Goal: Information Seeking & Learning: Find contact information

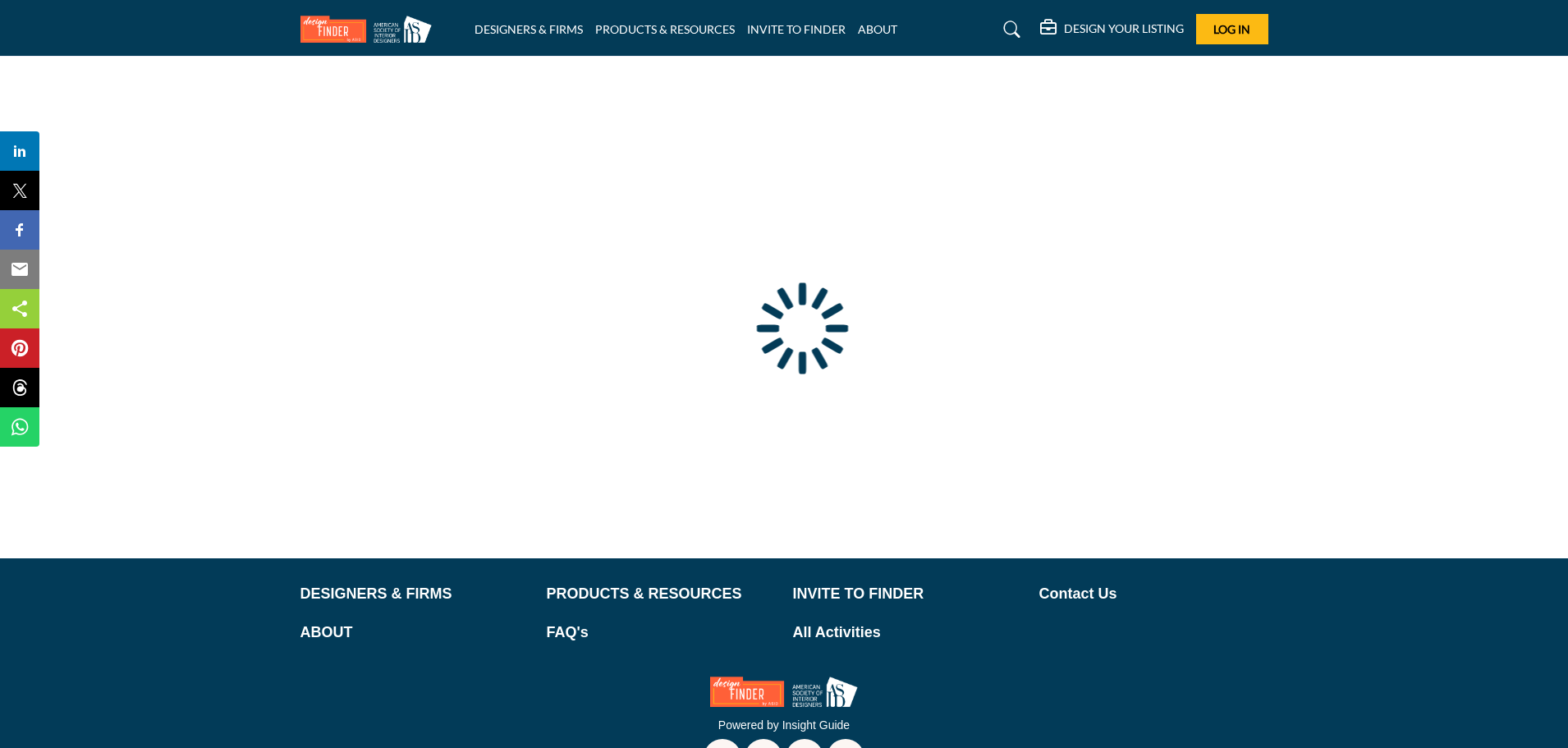
type input "**********"
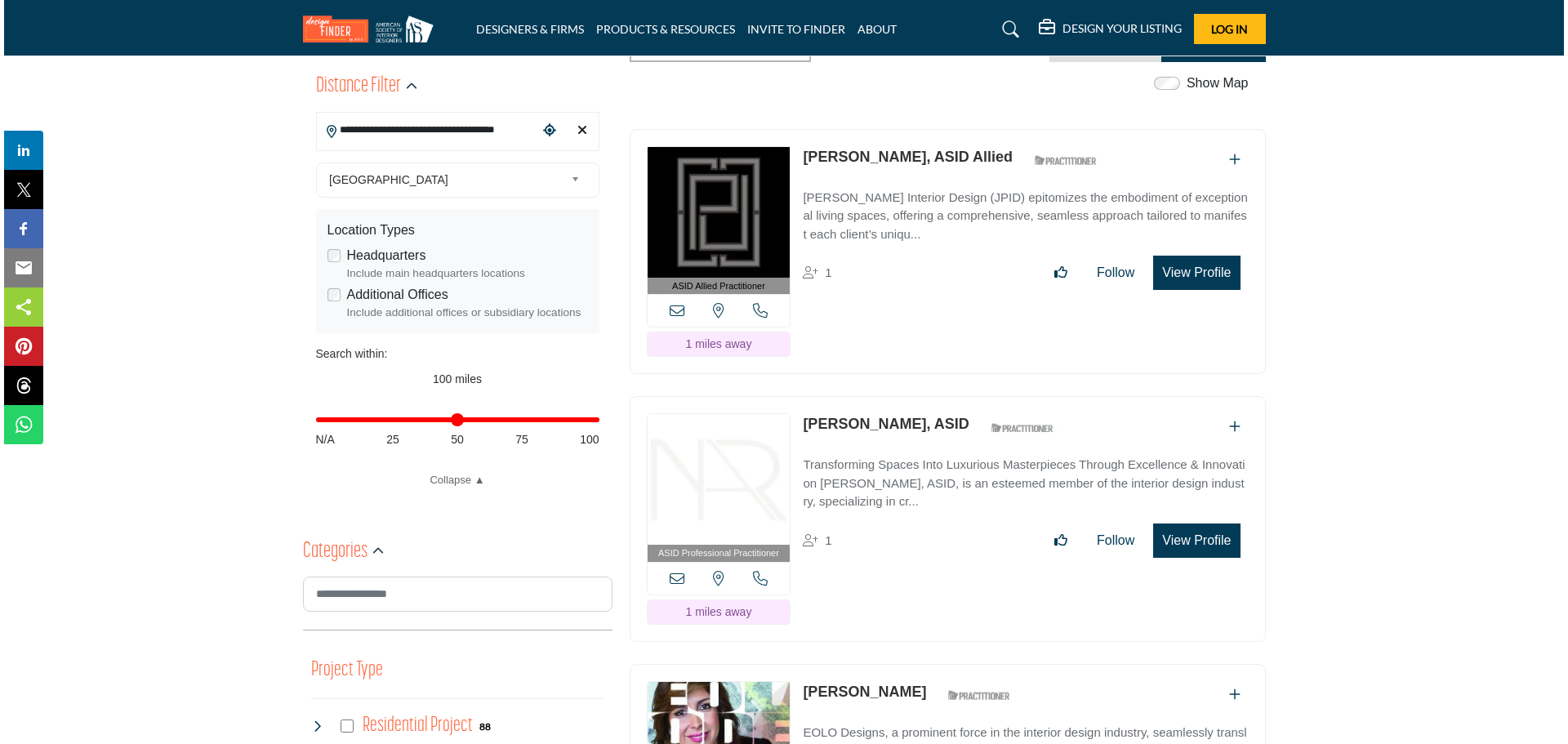
scroll to position [408, 0]
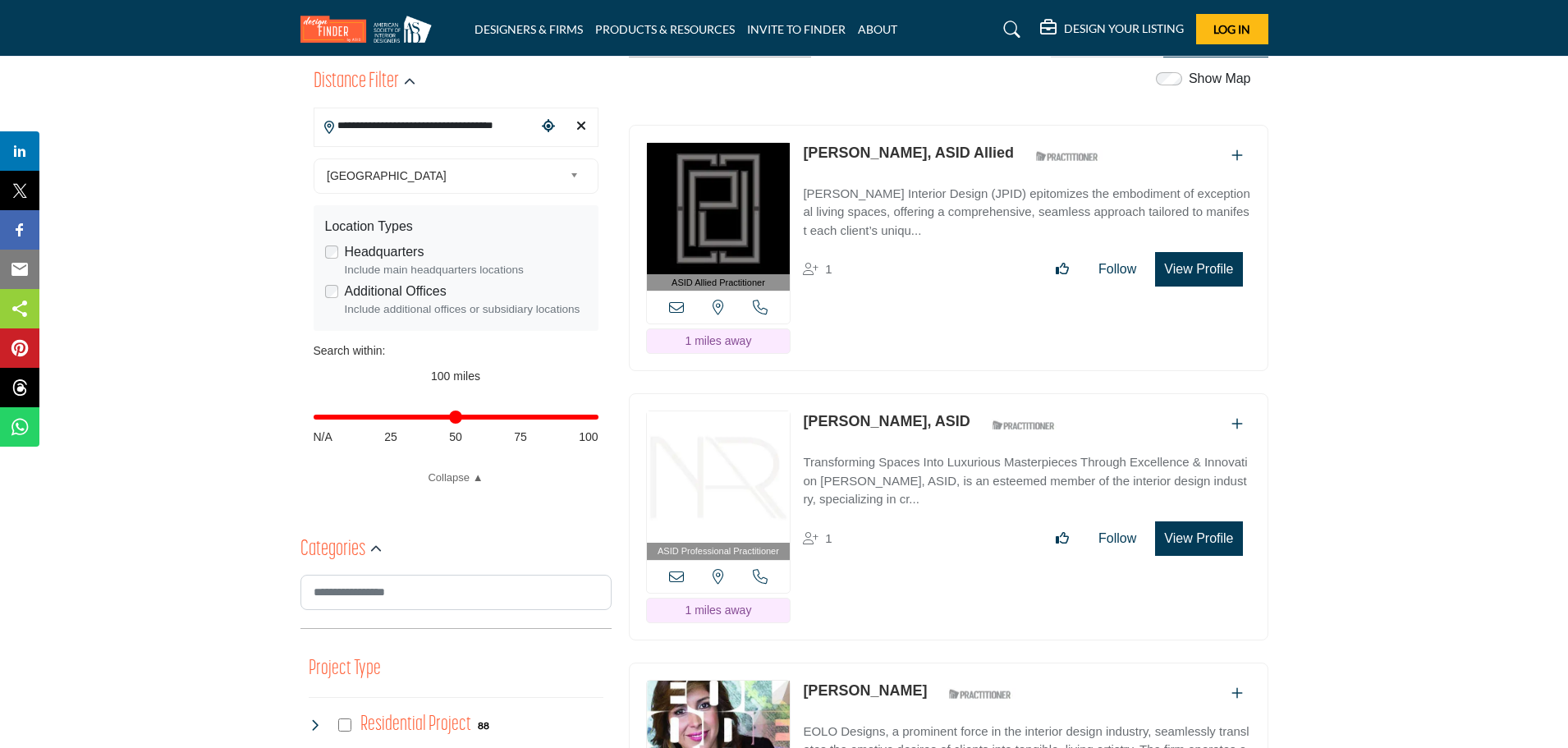
click at [1184, 549] on button "View Profile" at bounding box center [1198, 538] width 87 height 35
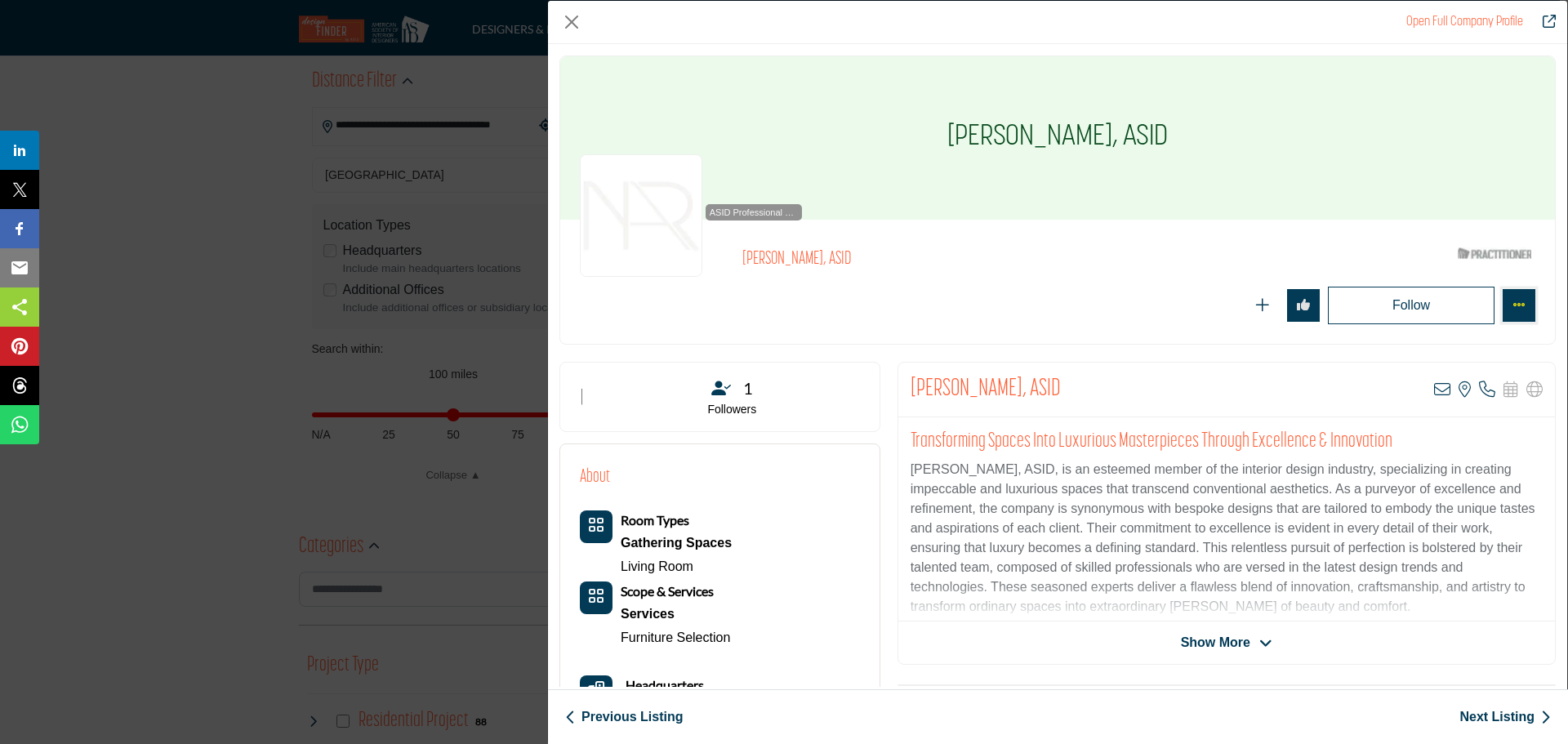
click at [1513, 305] on icon "More Options" at bounding box center [1520, 304] width 13 height 13
drag, startPoint x: 1104, startPoint y: 547, endPoint x: 1111, endPoint y: 529, distance: 19.3
click at [1104, 547] on p "Nicholas Gennari, ASID, is an esteemed member of the interior design industry, …" at bounding box center [1227, 538] width 633 height 156
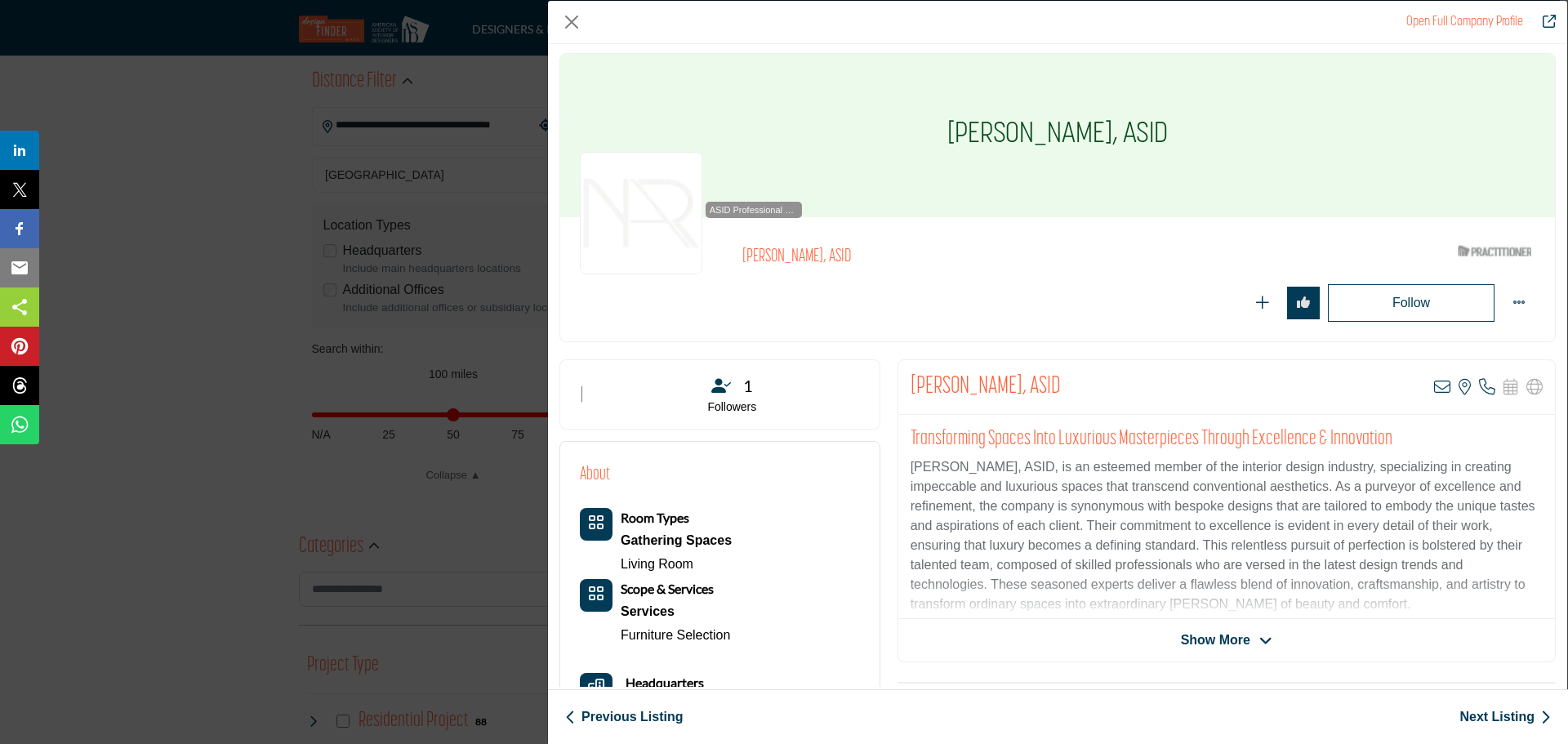
scroll to position [0, 0]
click at [1234, 642] on span "Show More" at bounding box center [1216, 642] width 70 height 20
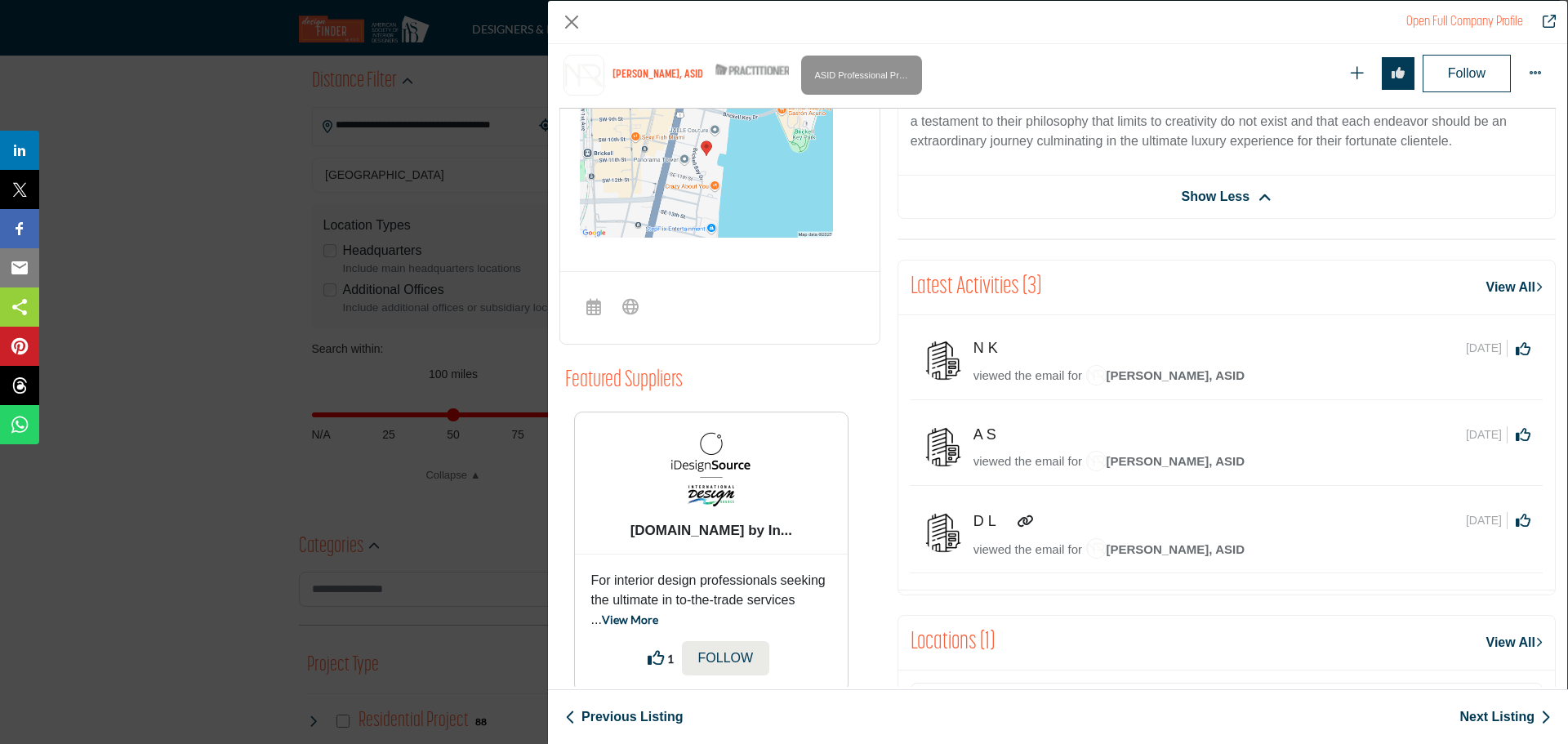
scroll to position [801, 0]
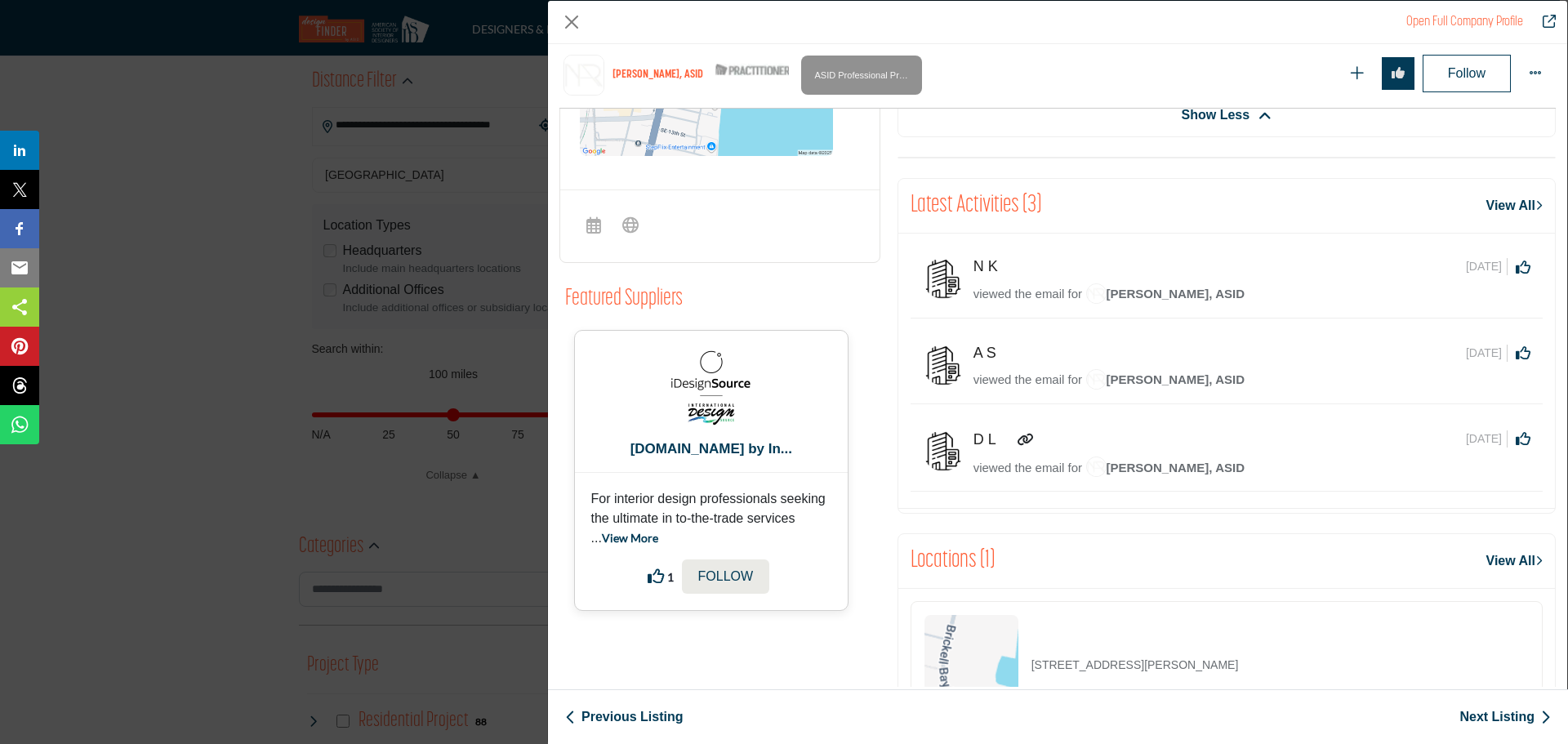
click at [702, 458] on b "iDesignSource.com by In..." at bounding box center [711, 449] width 262 height 18
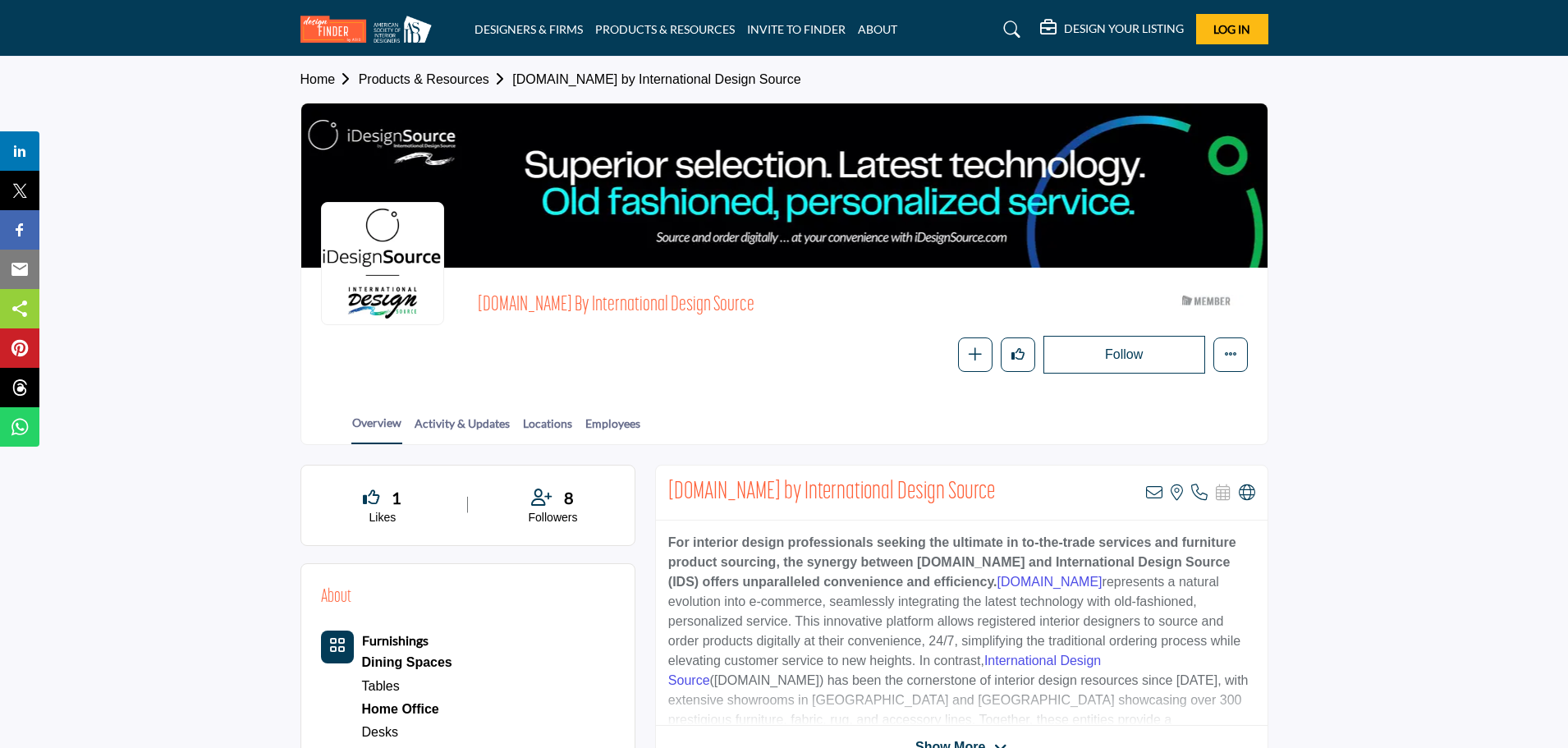
click at [1048, 581] on span "iDesignSource.com" at bounding box center [1049, 581] width 105 height 14
drag, startPoint x: 1004, startPoint y: 583, endPoint x: 1102, endPoint y: 584, distance: 98.0
click at [1115, 586] on p "For interior design professionals seeking the ultimate in to-the-trade services…" at bounding box center [961, 651] width 587 height 237
drag, startPoint x: 1094, startPoint y: 583, endPoint x: 1020, endPoint y: 584, distance: 74.0
click at [1013, 603] on p "For interior design professionals seeking the ultimate in to-the-trade services…" at bounding box center [961, 651] width 587 height 237
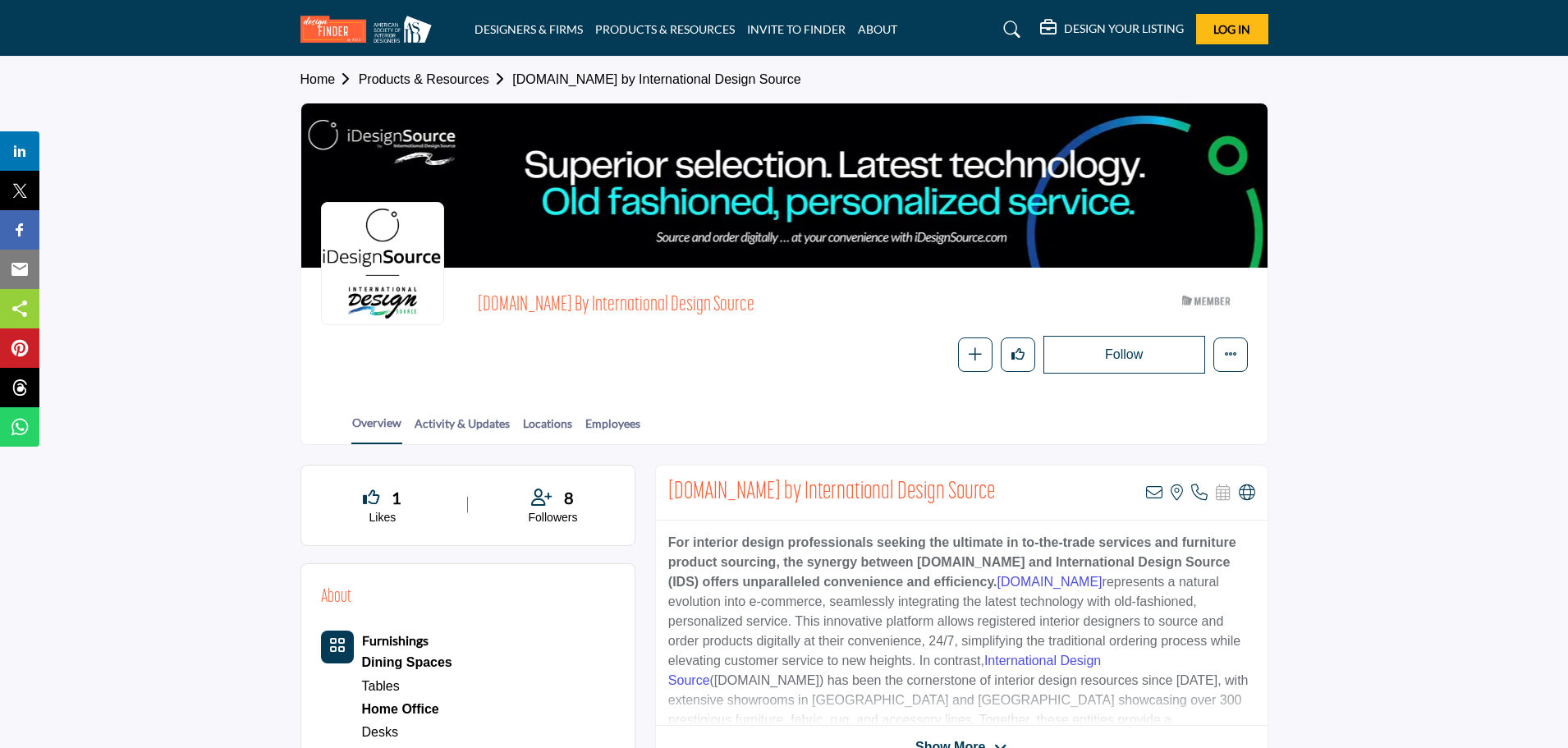
drag, startPoint x: 1001, startPoint y: 578, endPoint x: 1113, endPoint y: 579, distance: 112.0
click at [1102, 579] on span "iDesignSource.com" at bounding box center [1049, 581] width 105 height 14
click at [898, 615] on p "For interior design professionals seeking the ultimate in to-the-trade services…" at bounding box center [961, 651] width 587 height 237
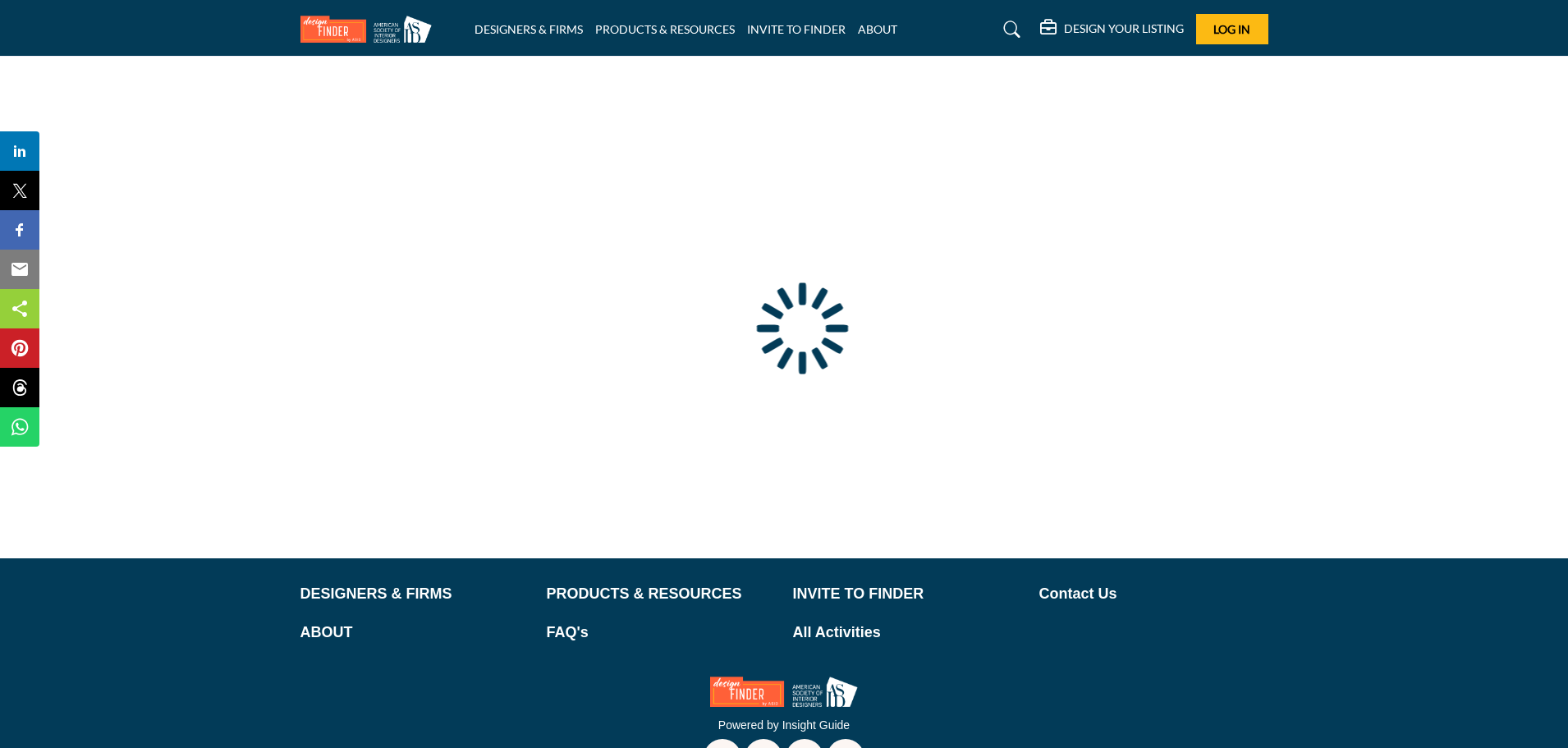
type input "**********"
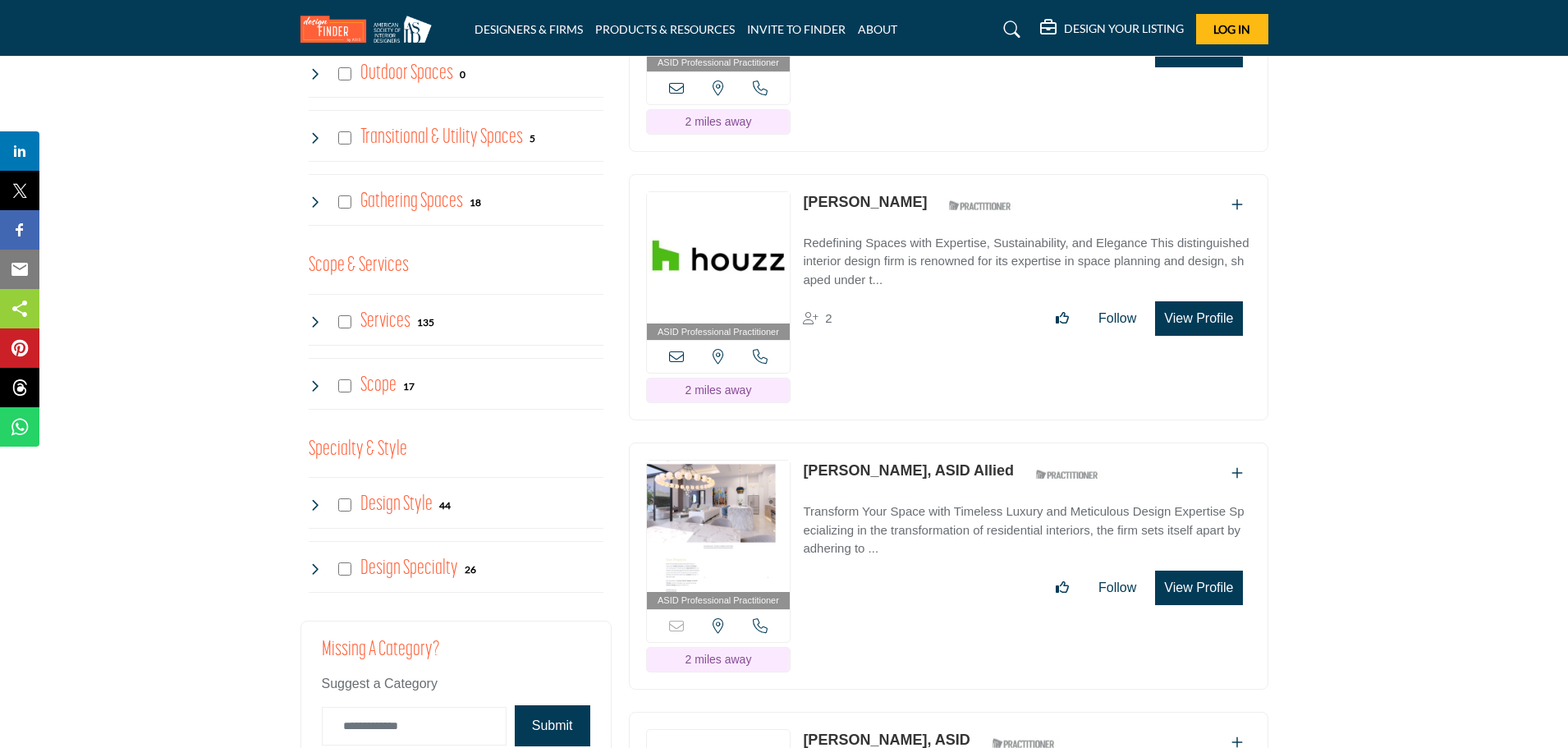
scroll to position [1477, 0]
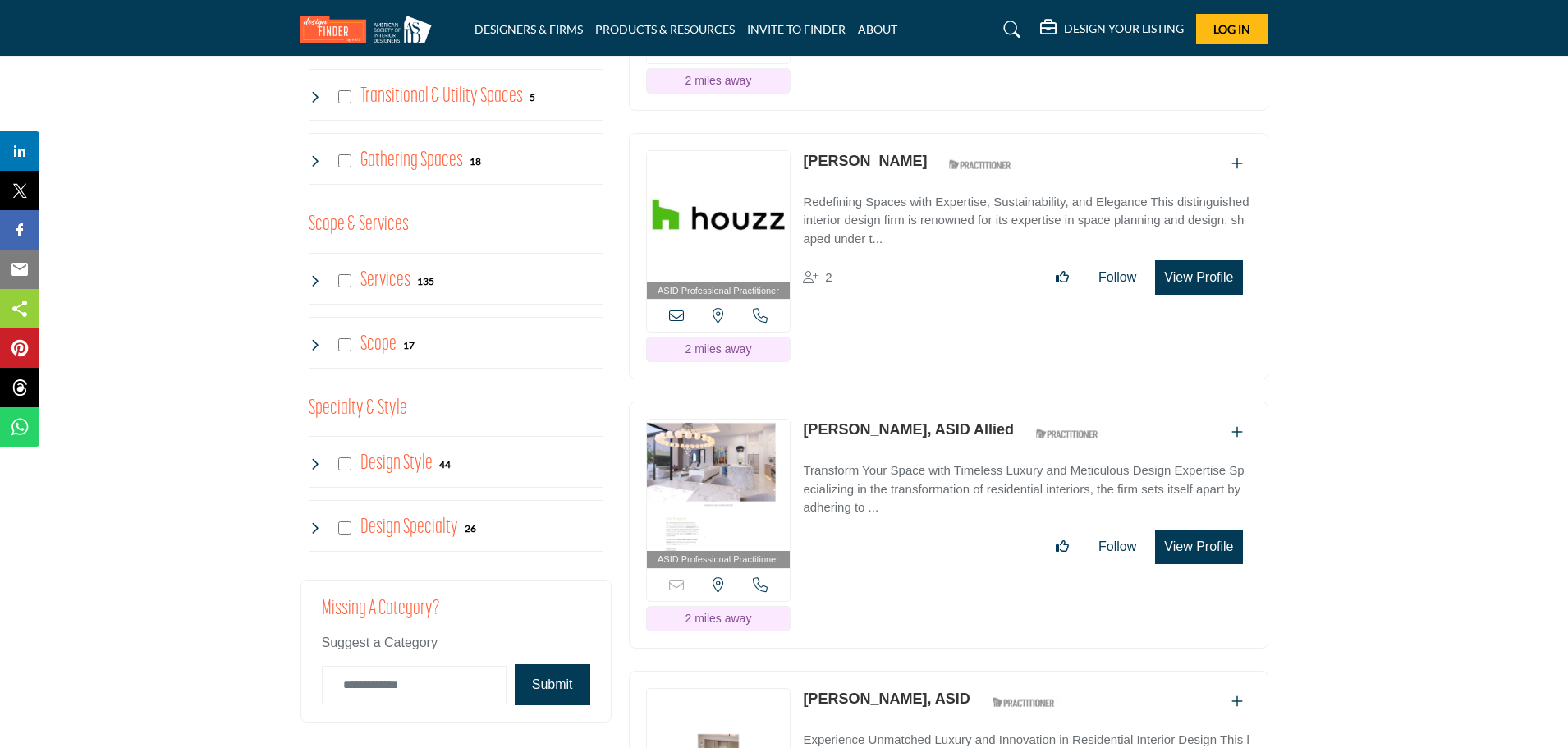
click at [853, 161] on link "Flavia Cardoso" at bounding box center [864, 161] width 124 height 17
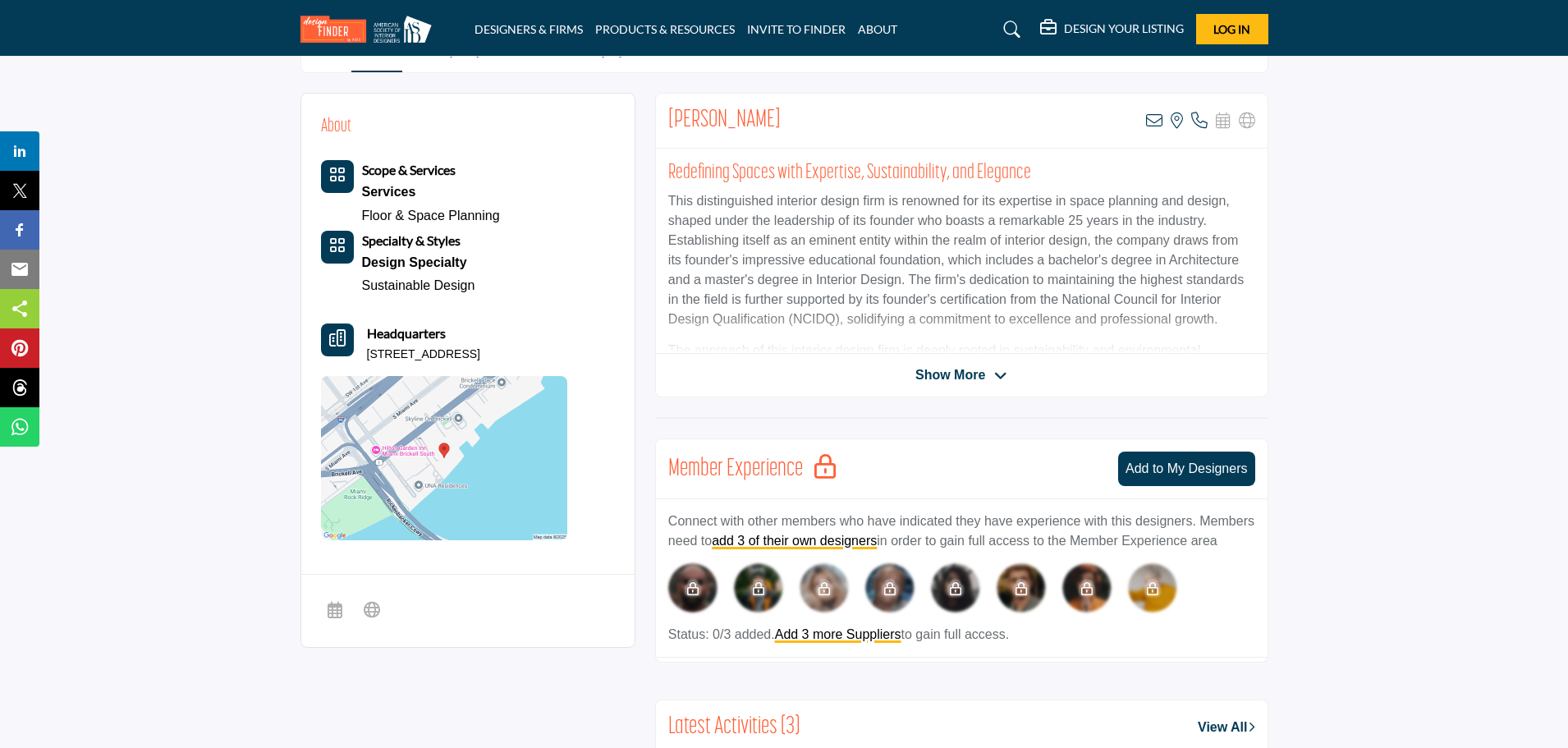
scroll to position [329, 0]
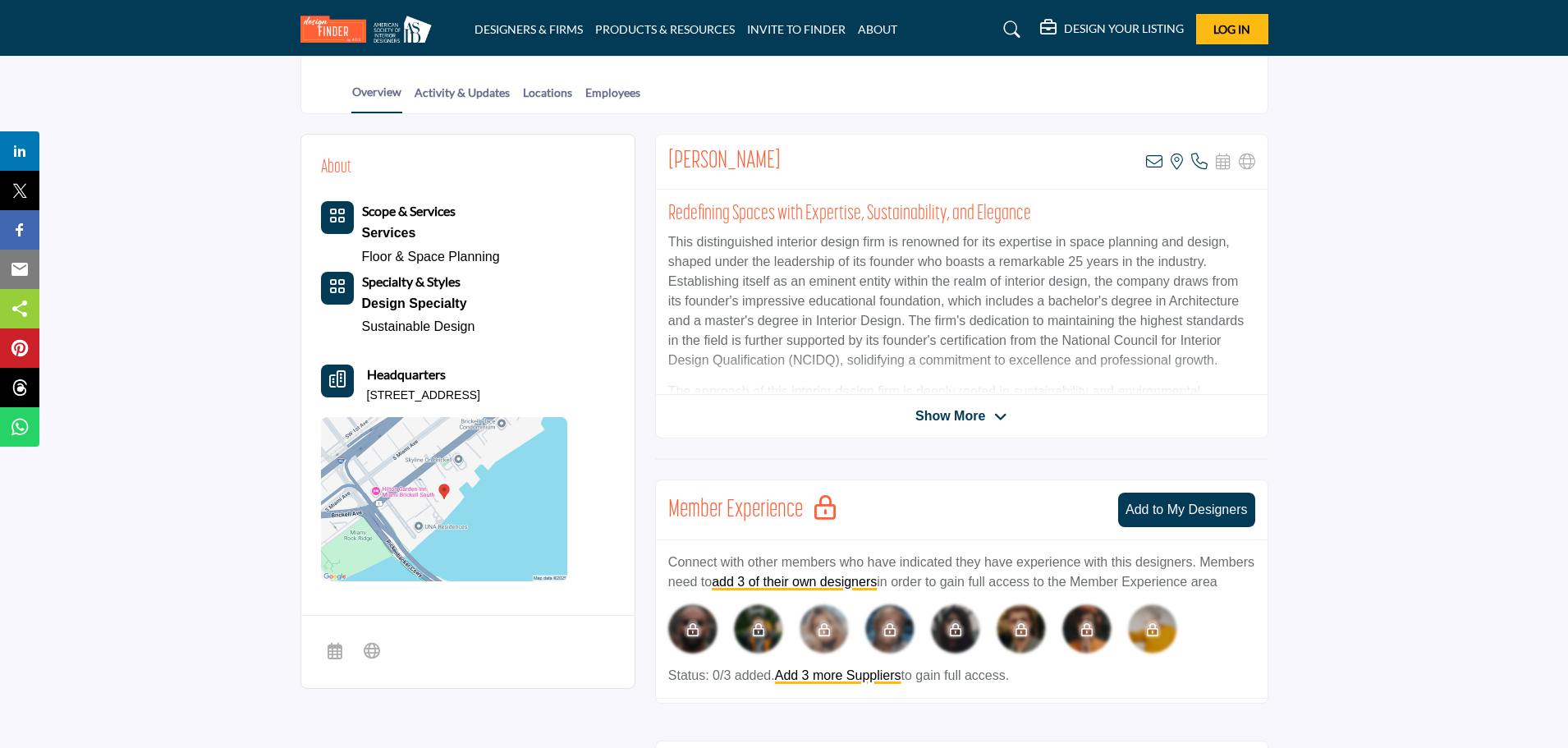
click at [954, 419] on span "Show More" at bounding box center [950, 416] width 70 height 20
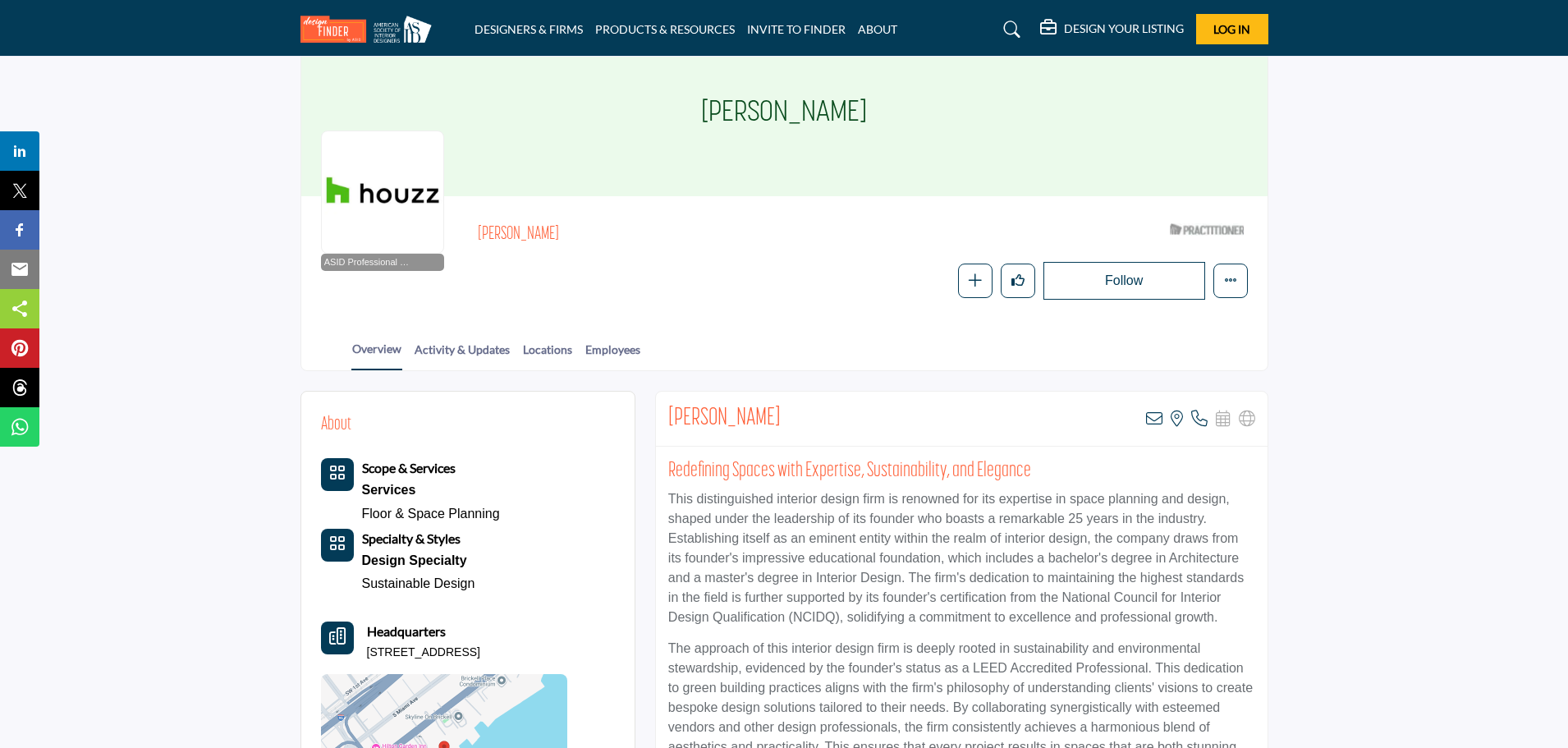
scroll to position [0, 0]
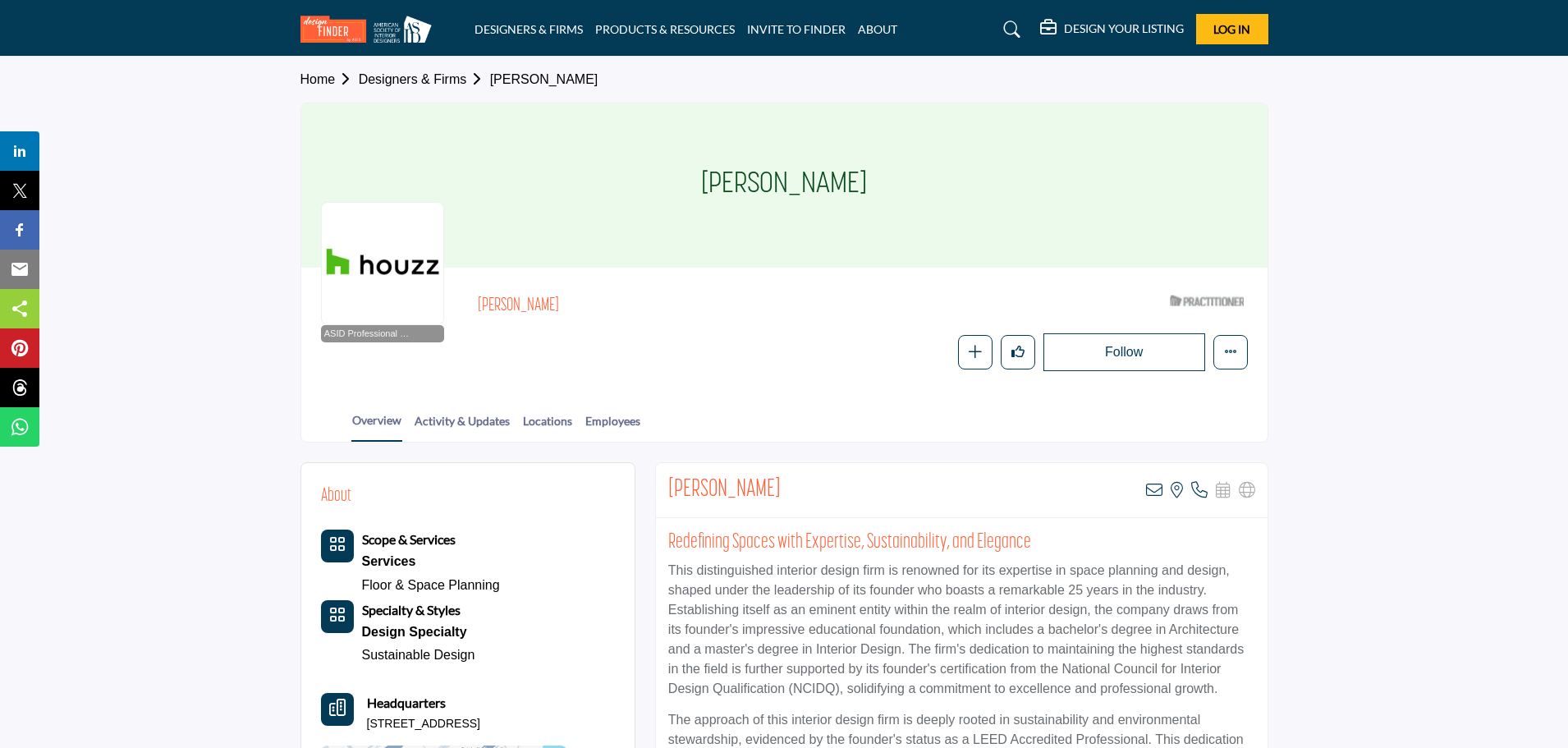
drag, startPoint x: 669, startPoint y: 490, endPoint x: 742, endPoint y: 483, distance: 73.3
click at [765, 487] on h2 "[PERSON_NAME]" at bounding box center [725, 491] width 112 height 30
copy h2 "[PERSON_NAME]"
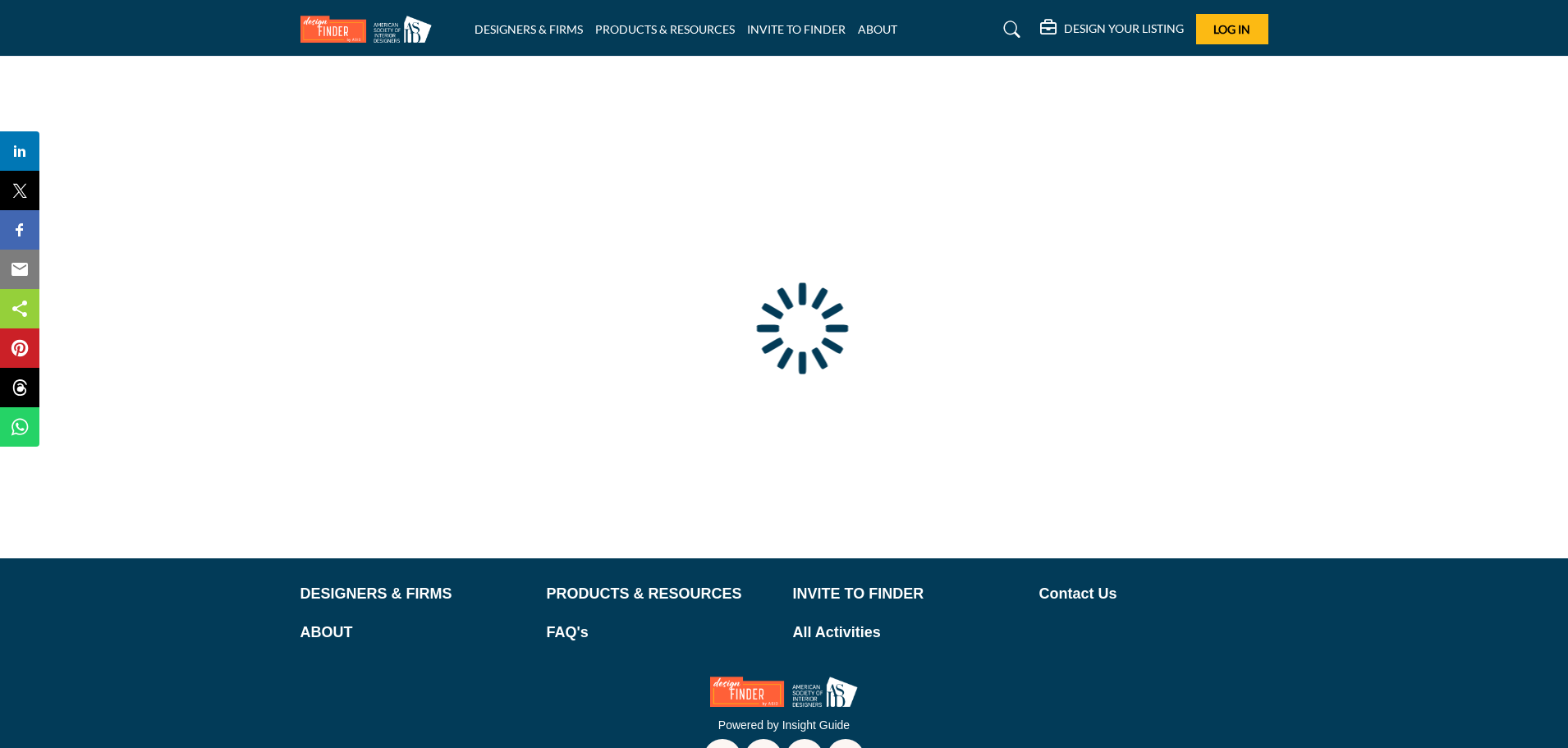
type input "**********"
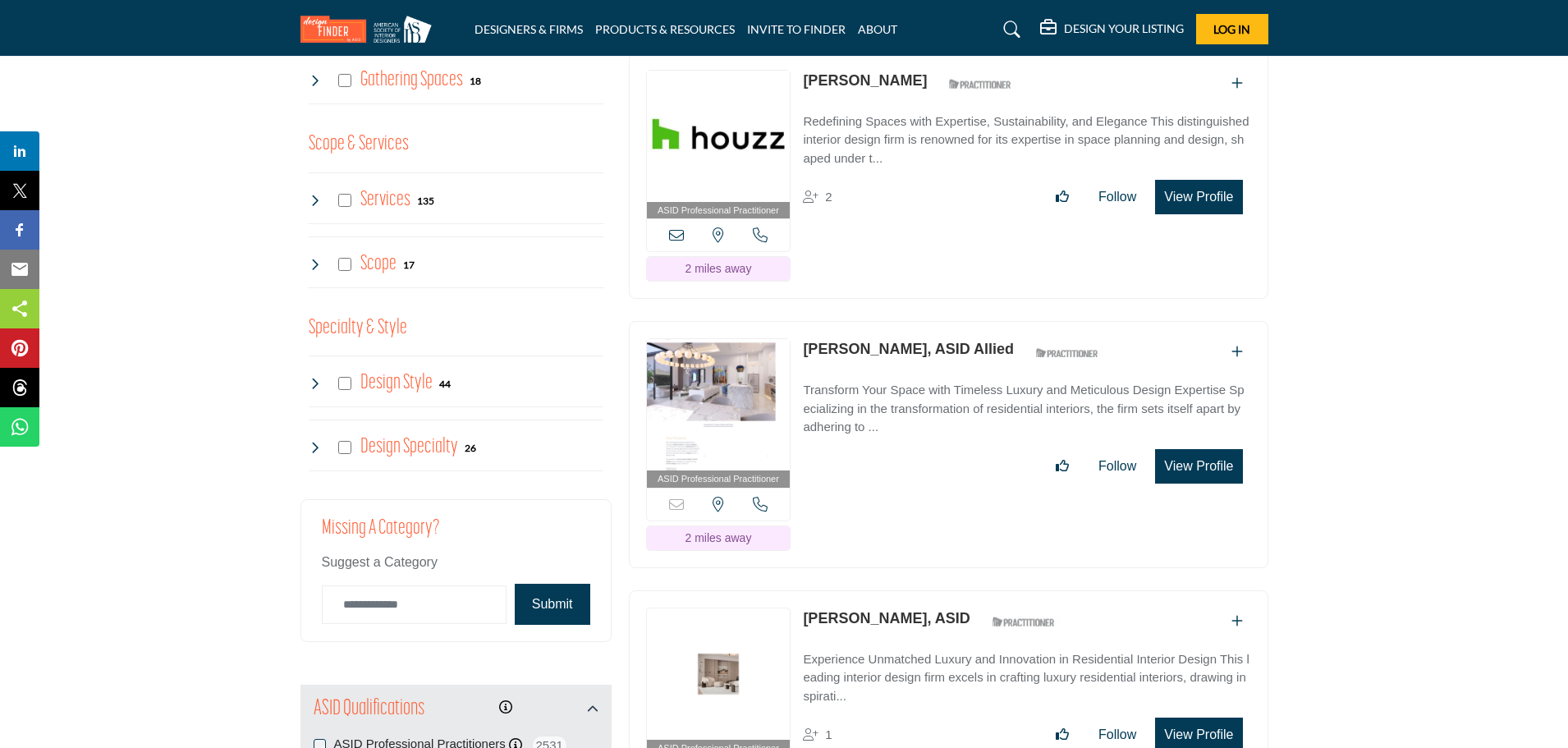
scroll to position [1560, 0]
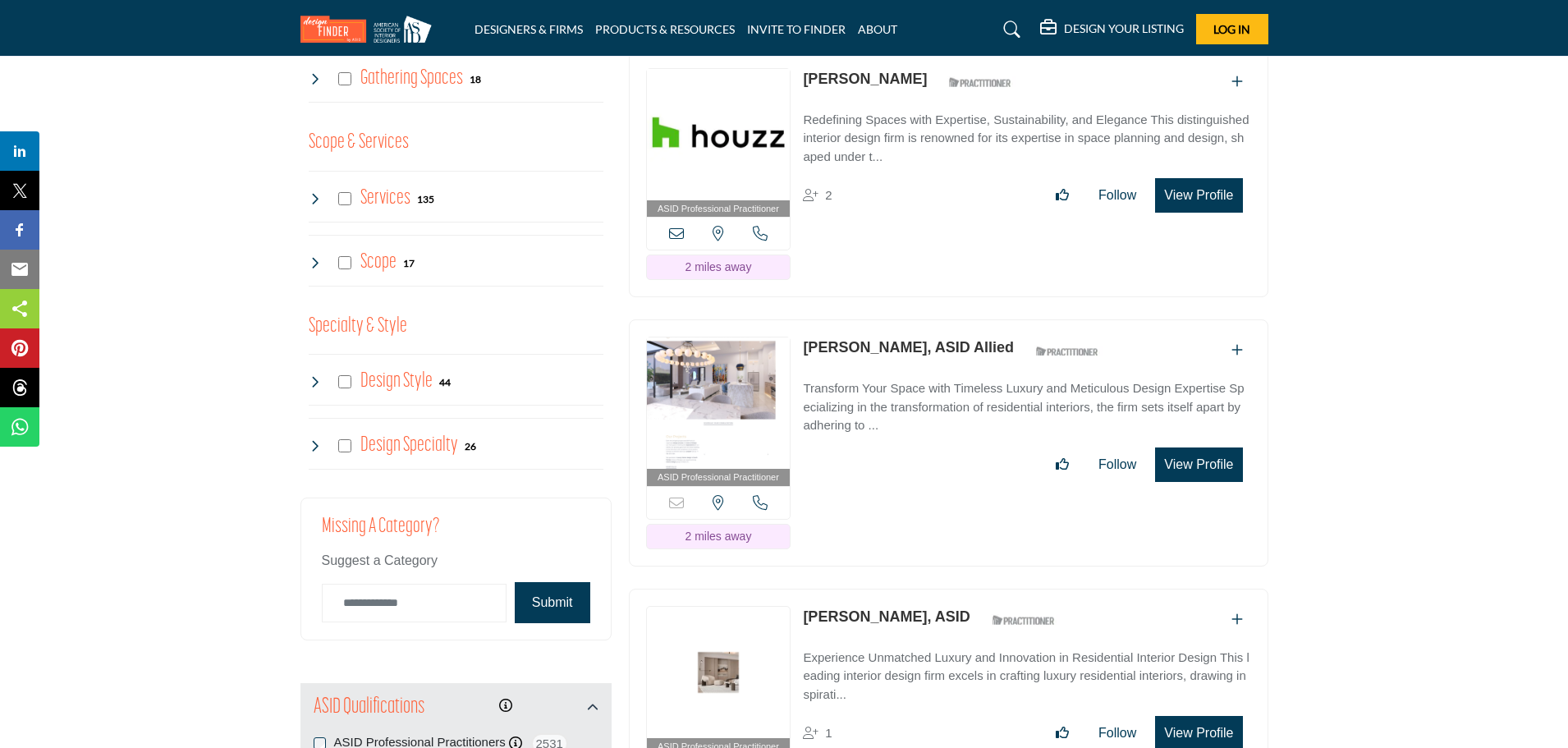
click at [1222, 470] on button "View Profile" at bounding box center [1198, 464] width 87 height 35
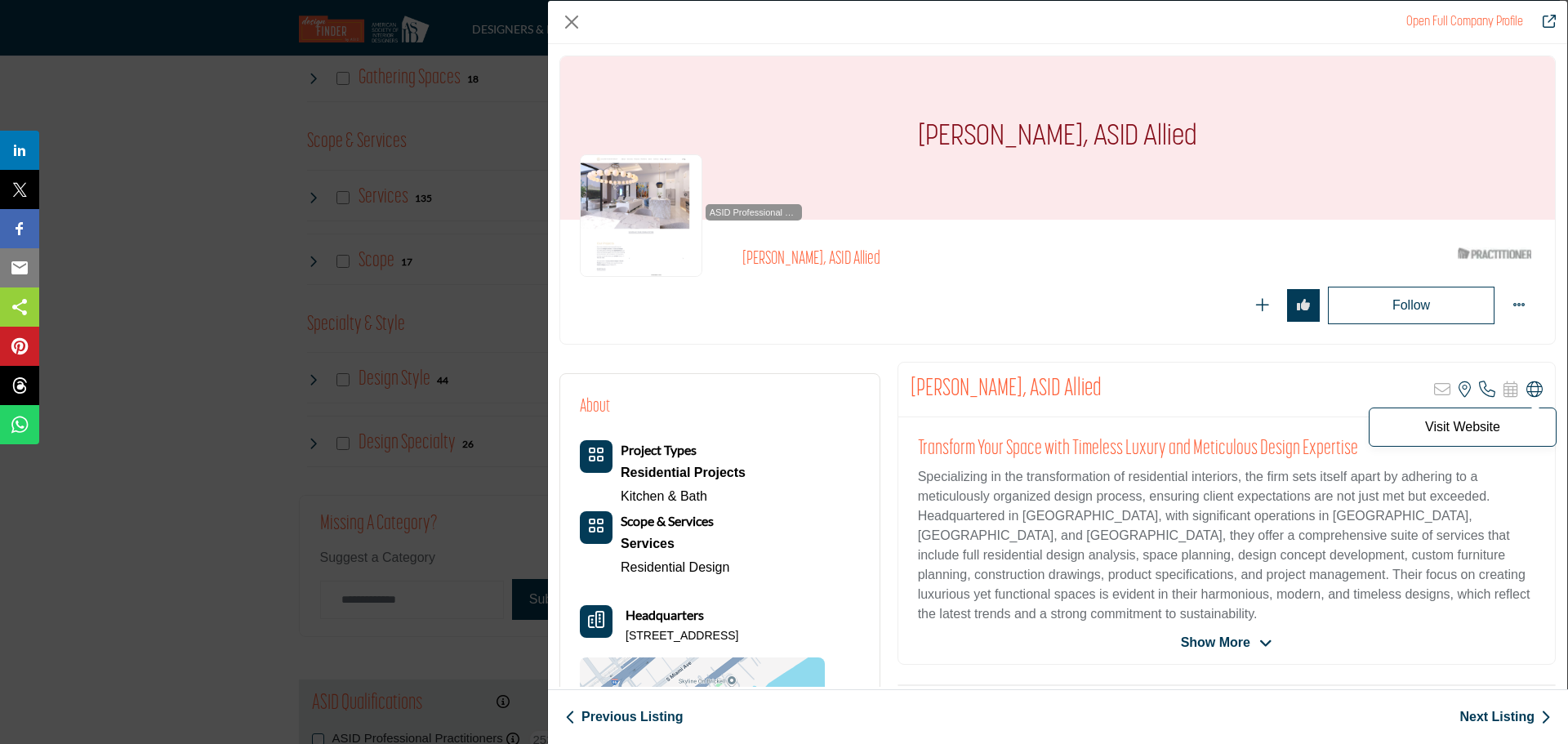
click at [1527, 394] on icon "Company Data Modal" at bounding box center [1535, 389] width 17 height 17
click at [568, 18] on button "Close" at bounding box center [572, 22] width 24 height 24
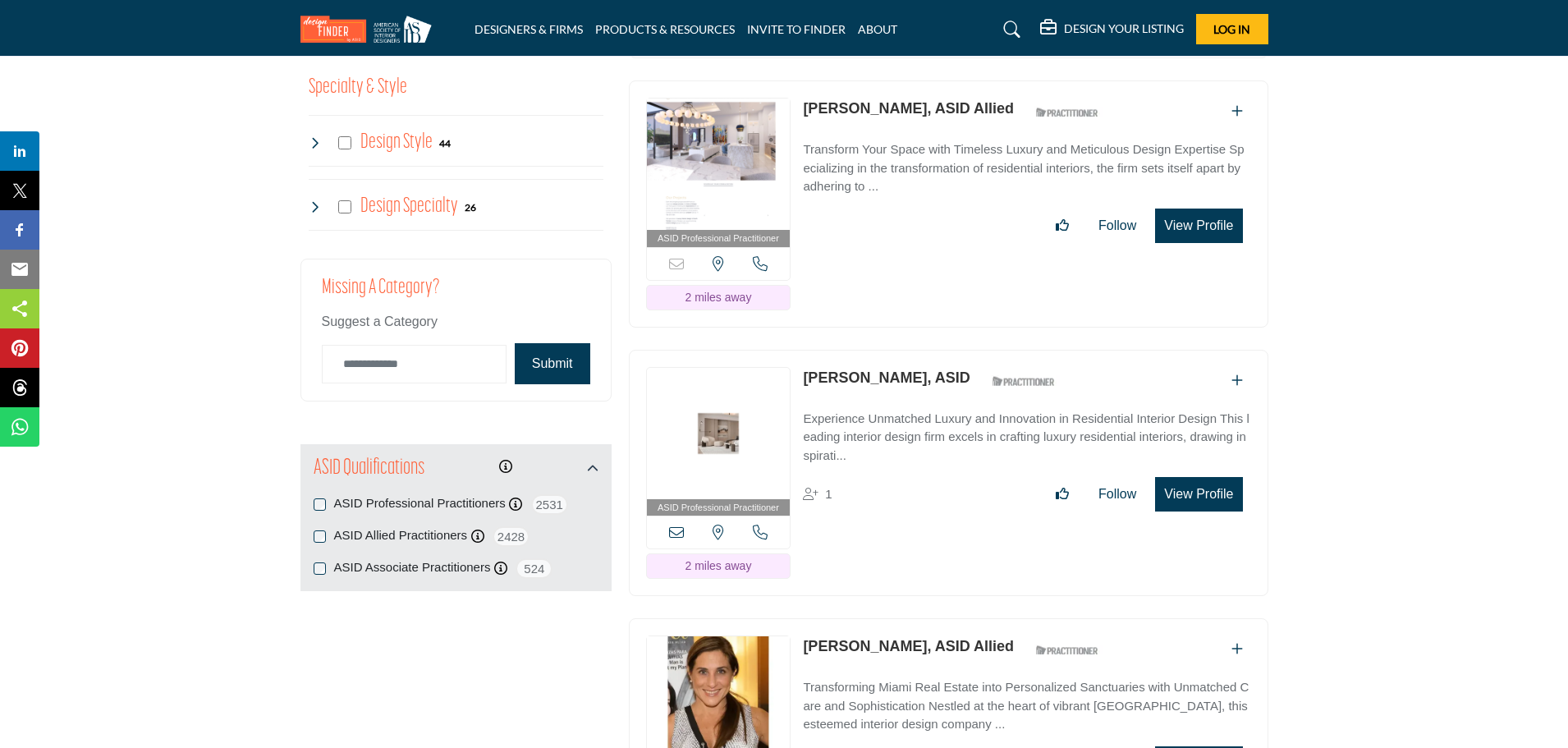
scroll to position [1806, 0]
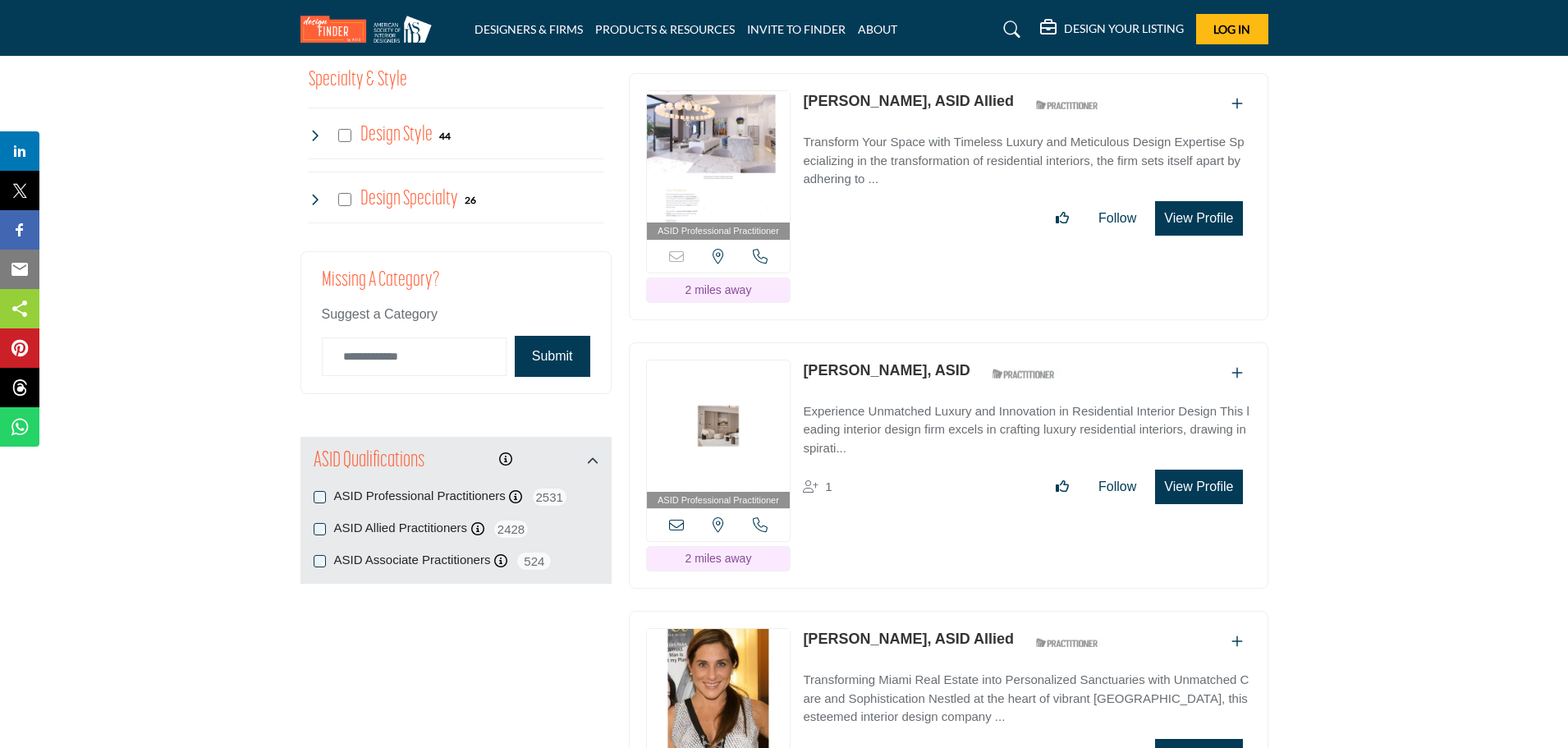
click at [851, 368] on link "[PERSON_NAME], ASID" at bounding box center [886, 371] width 167 height 17
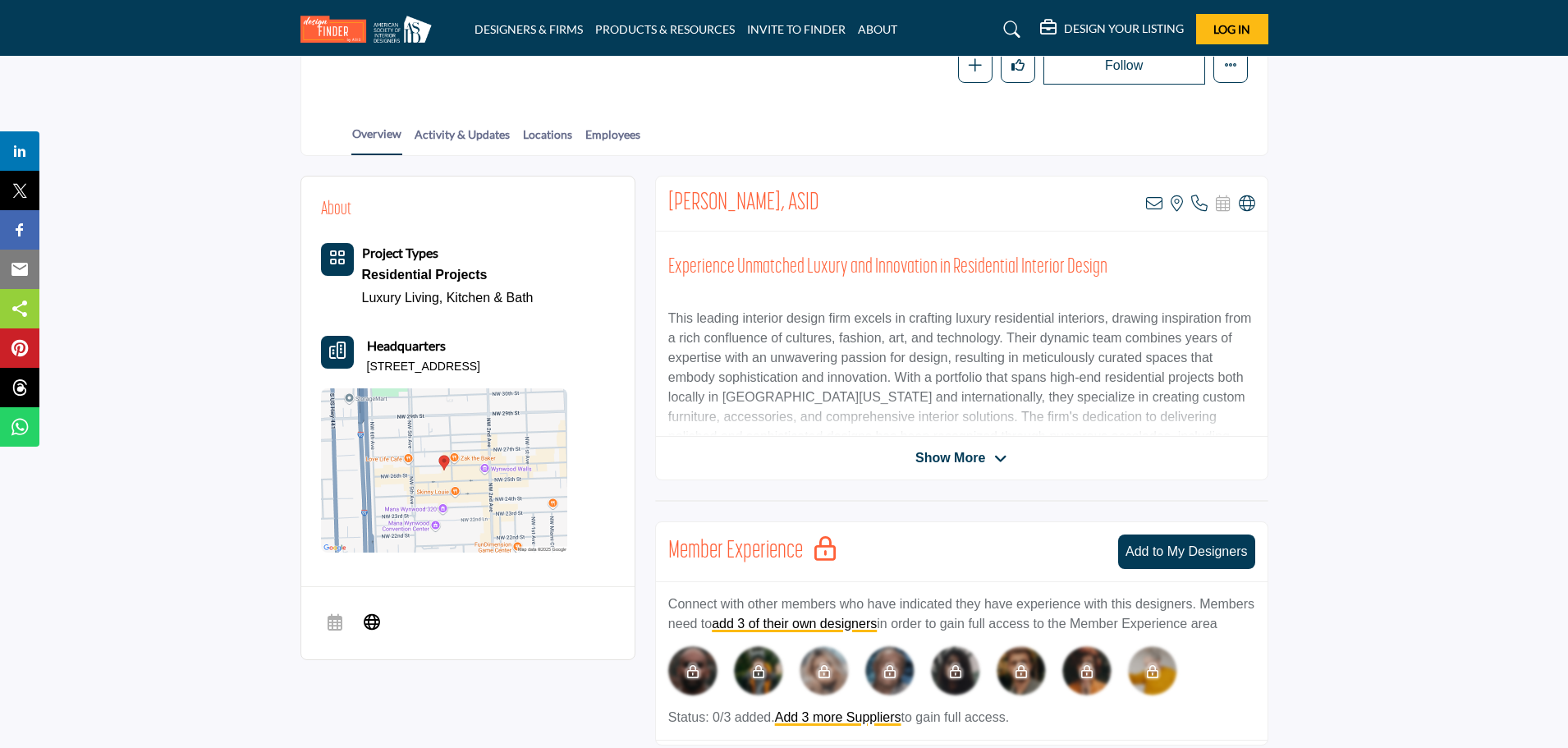
scroll to position [329, 0]
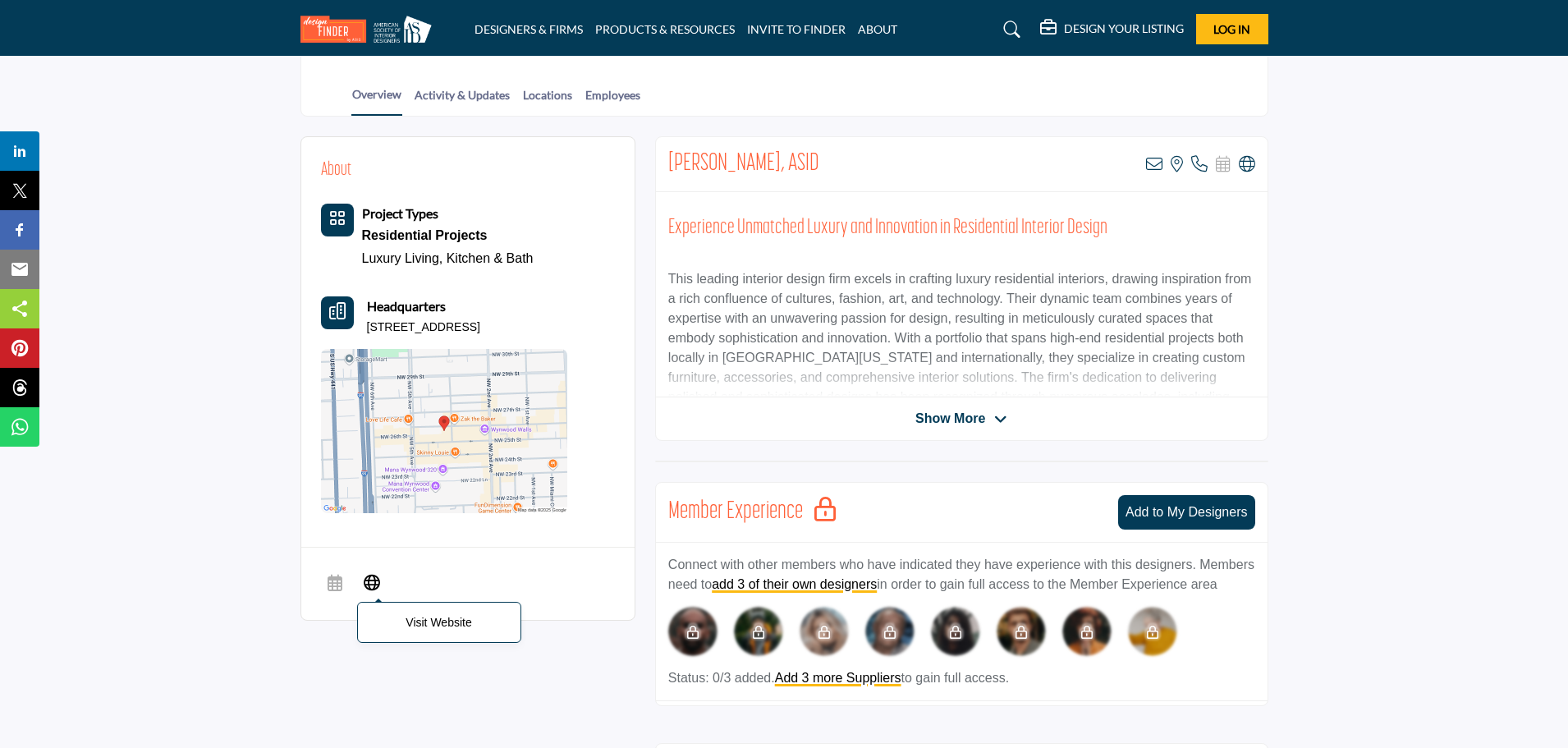
click at [366, 587] on icon at bounding box center [372, 580] width 17 height 20
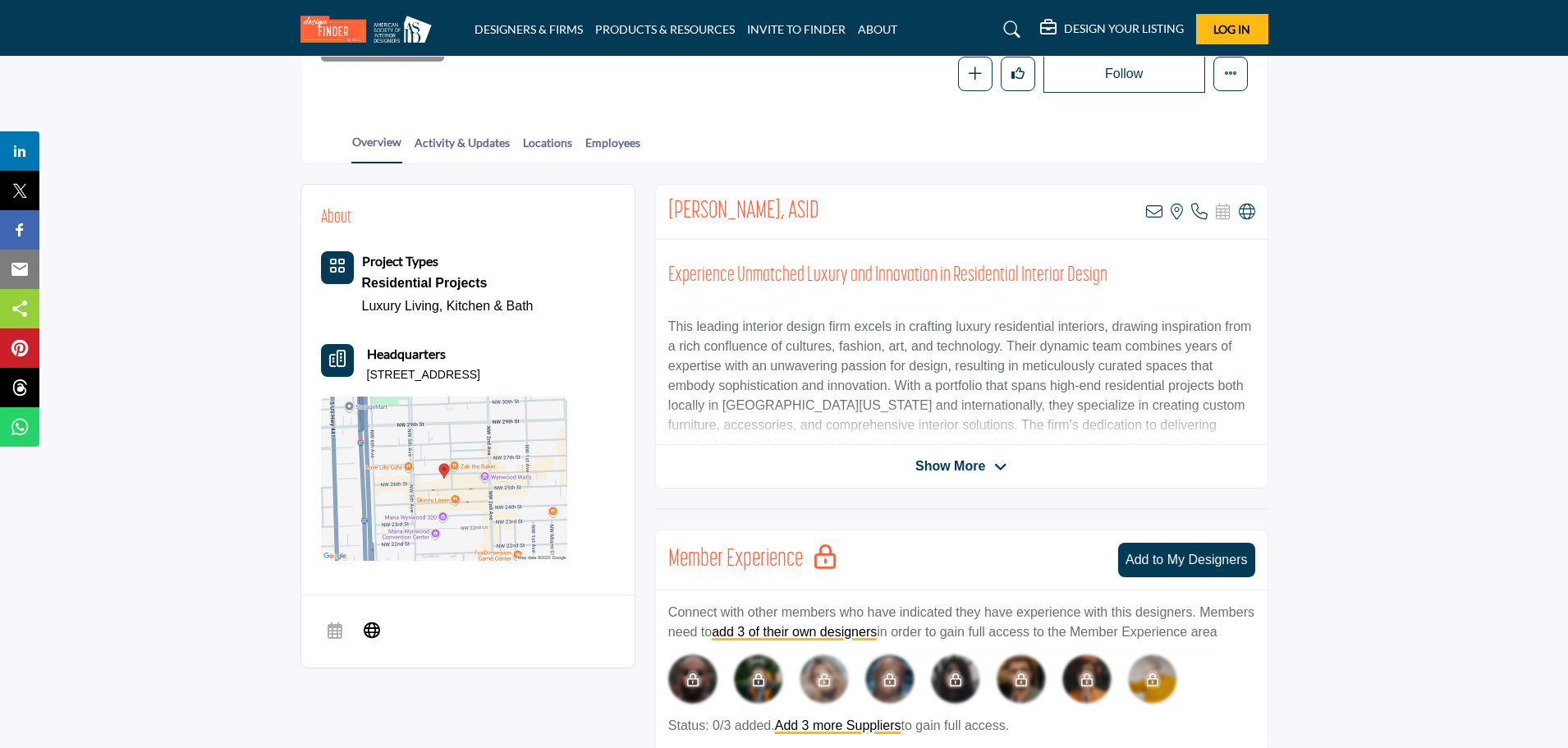
scroll to position [246, 0]
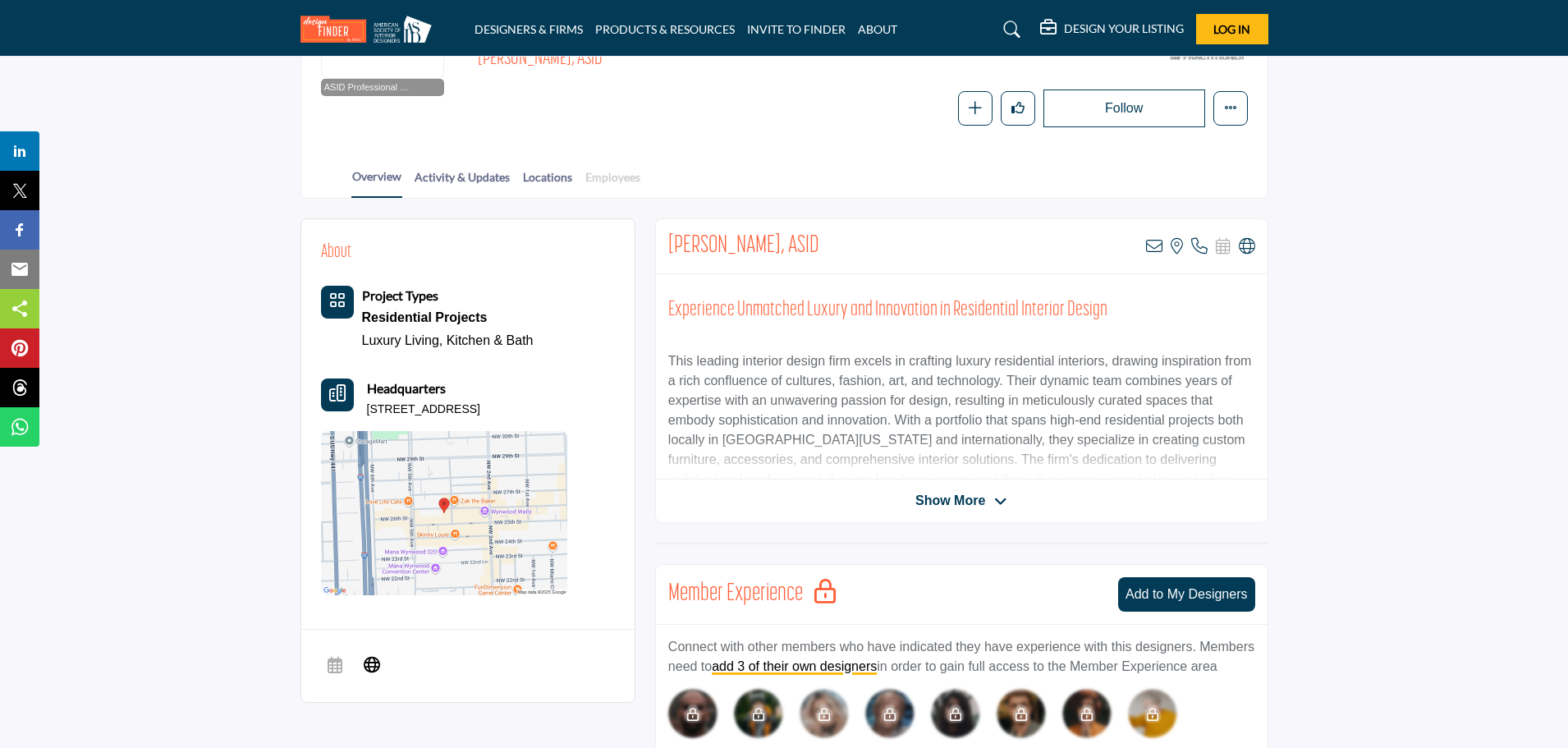
click at [593, 183] on link "Employees" at bounding box center [612, 183] width 56 height 29
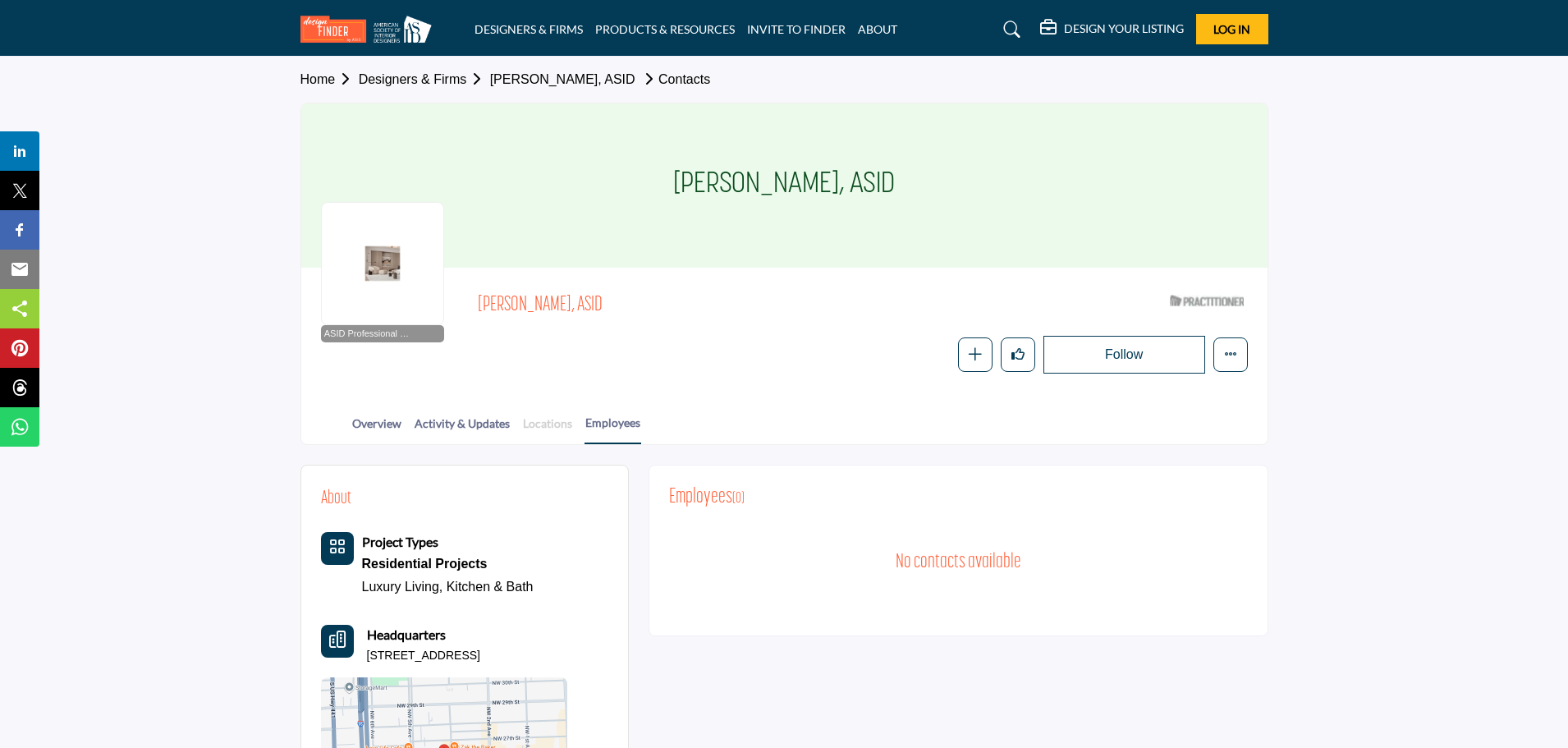
click at [533, 423] on link "Locations" at bounding box center [548, 429] width 51 height 29
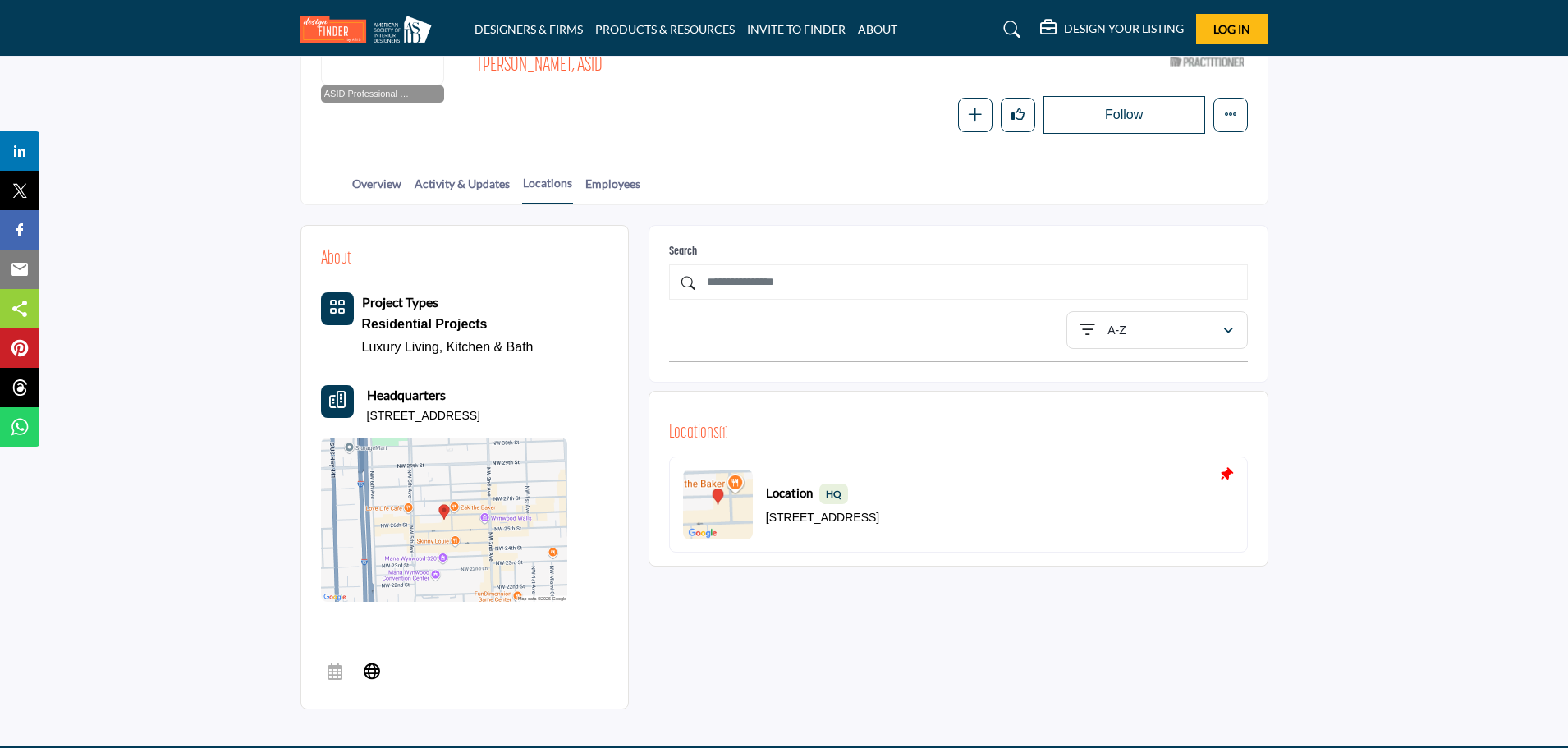
scroll to position [246, 0]
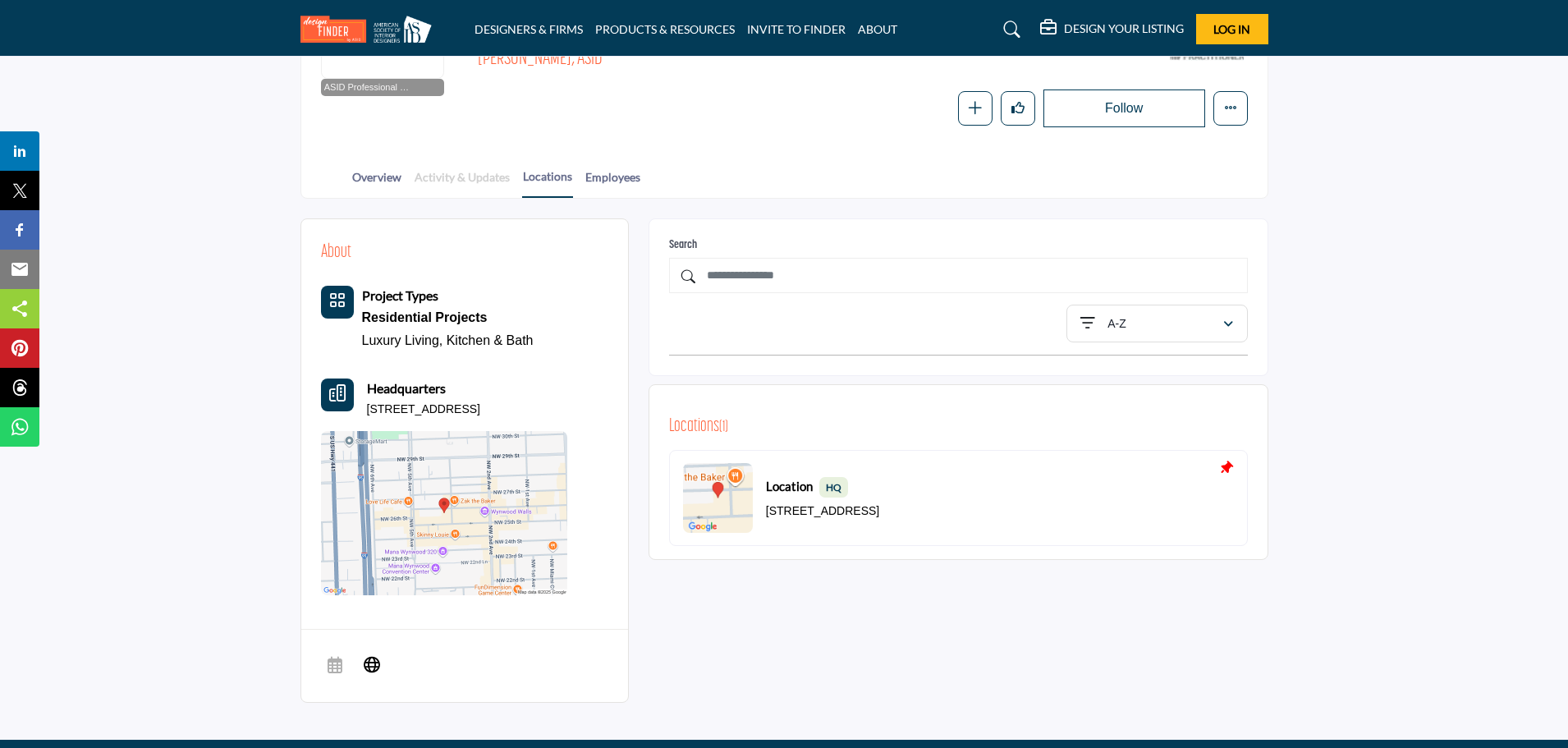
click at [432, 173] on link "Activity & Updates" at bounding box center [462, 183] width 96 height 29
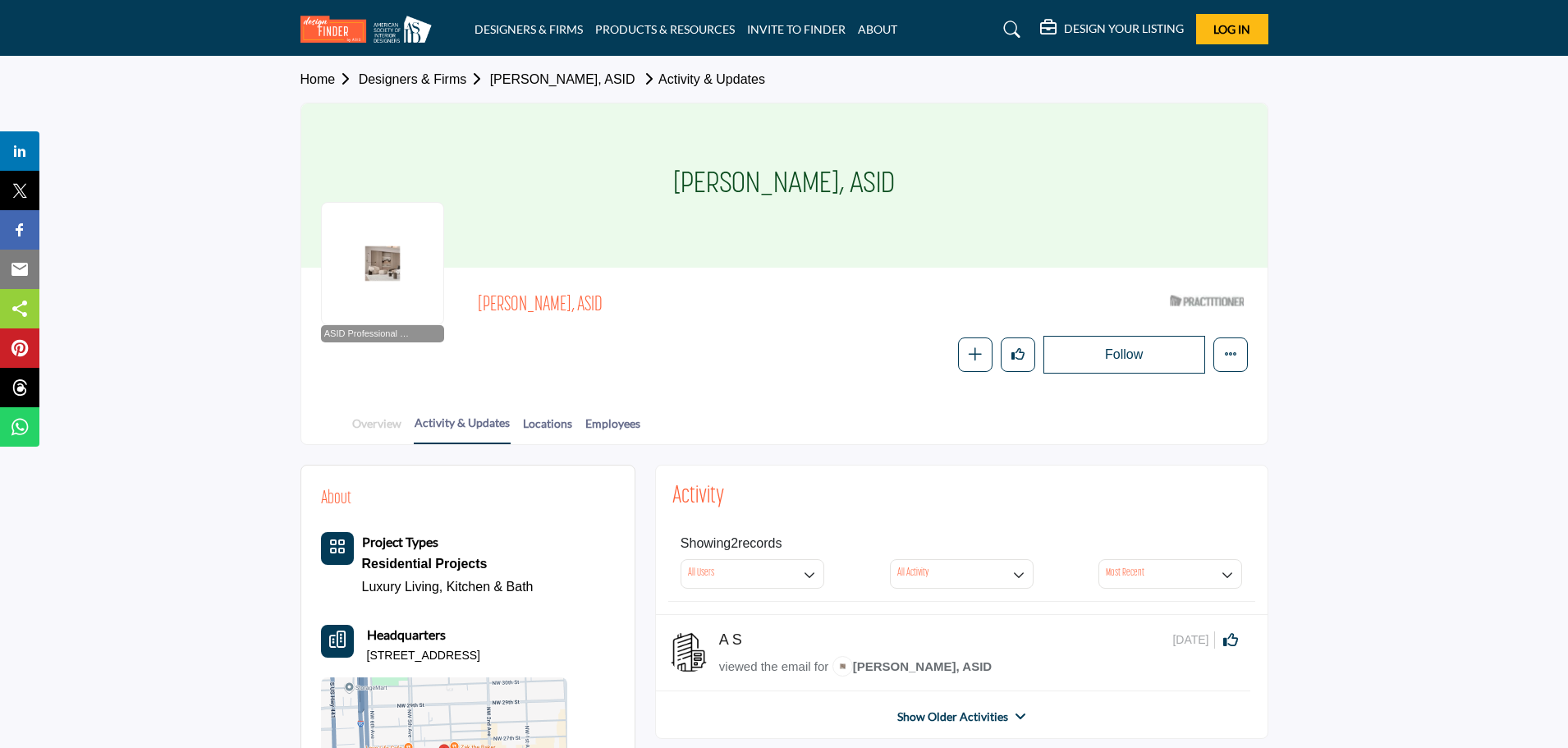
click at [374, 419] on link "Overview" at bounding box center [376, 429] width 51 height 29
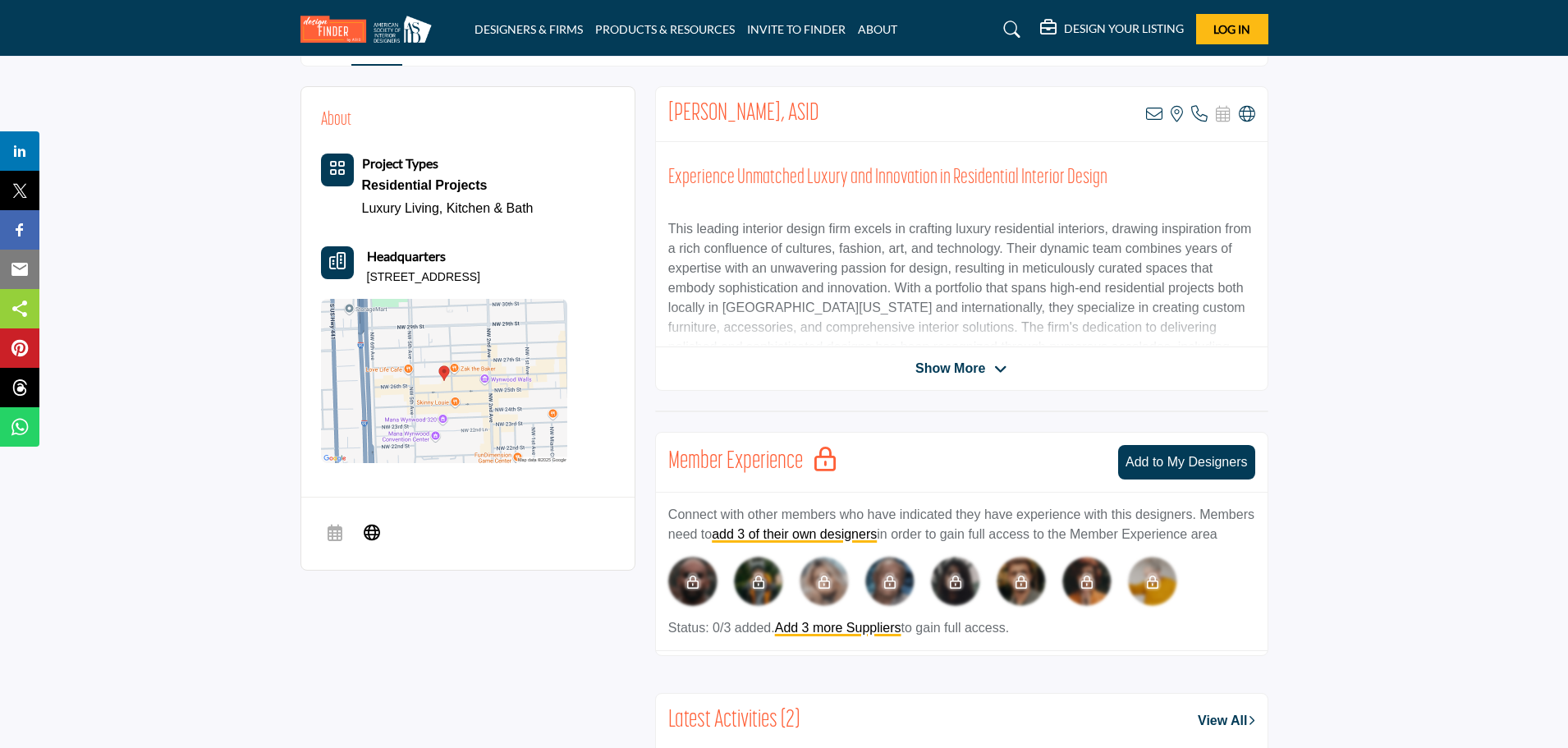
scroll to position [410, 0]
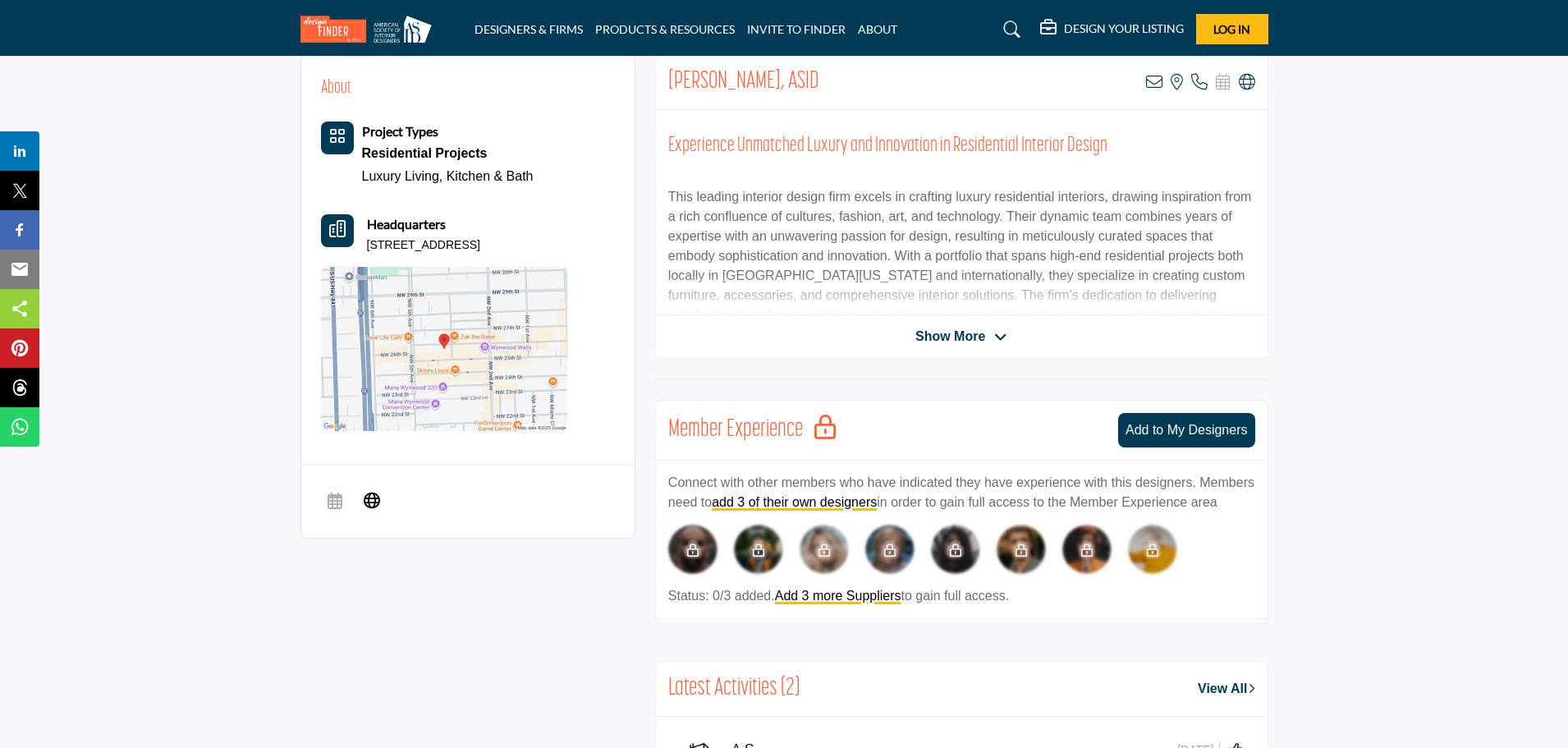
click at [1001, 346] on div "[PERSON_NAME], ASID View email address of this listing View the location of thi…" at bounding box center [961, 206] width 613 height 304
click at [989, 340] on span "Show More" at bounding box center [961, 336] width 92 height 20
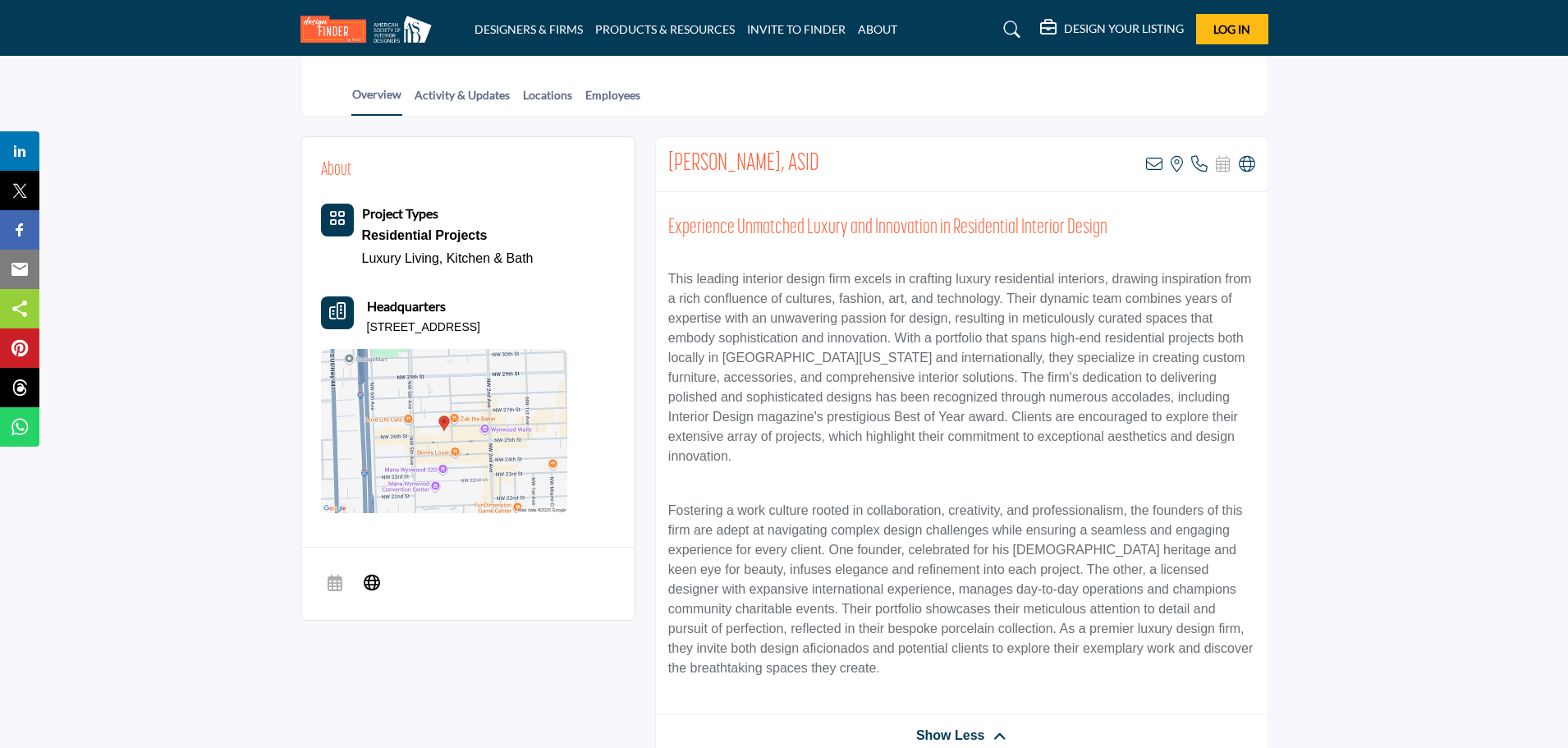
scroll to position [0, 0]
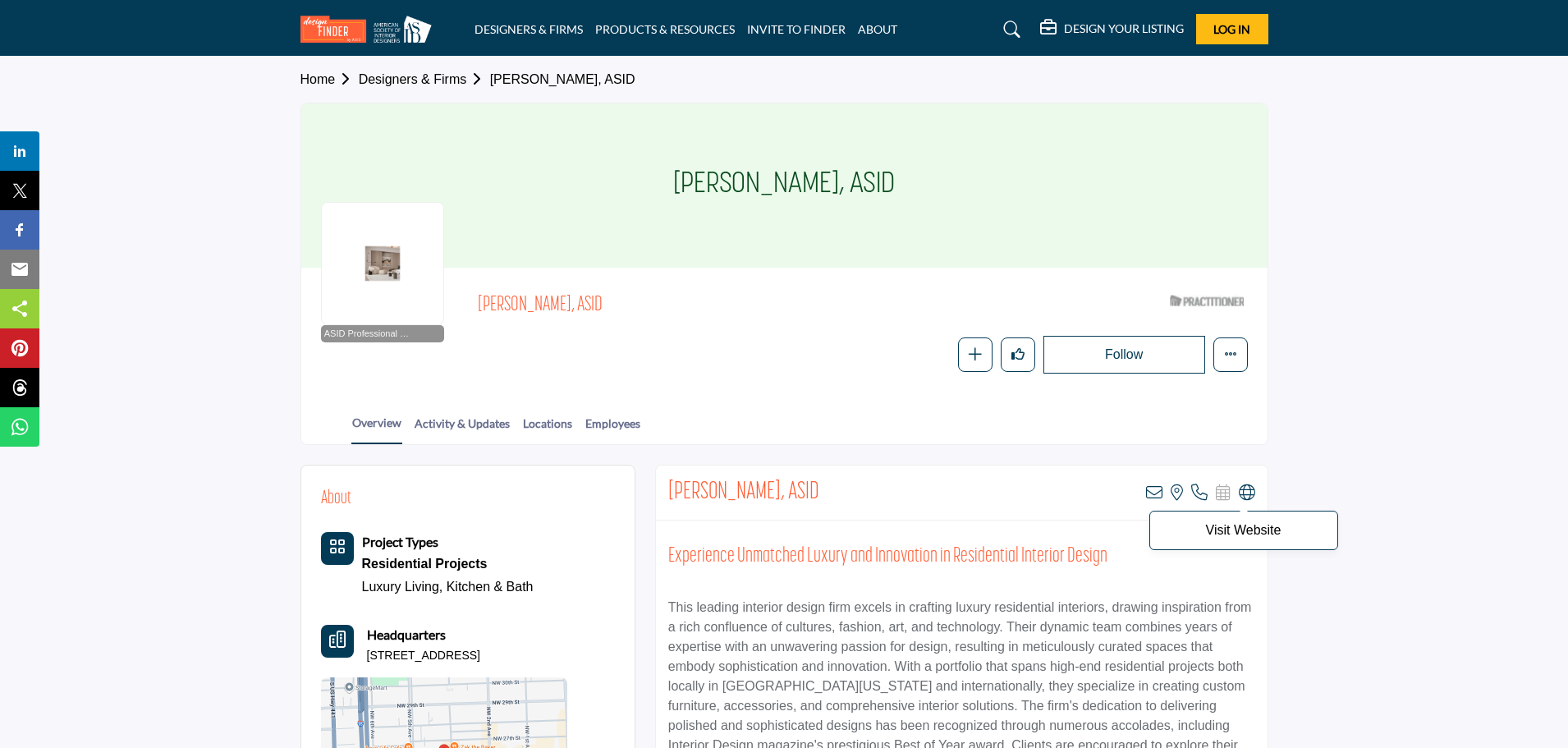
click at [1248, 493] on icon at bounding box center [1247, 492] width 17 height 17
